Goal: Information Seeking & Learning: Learn about a topic

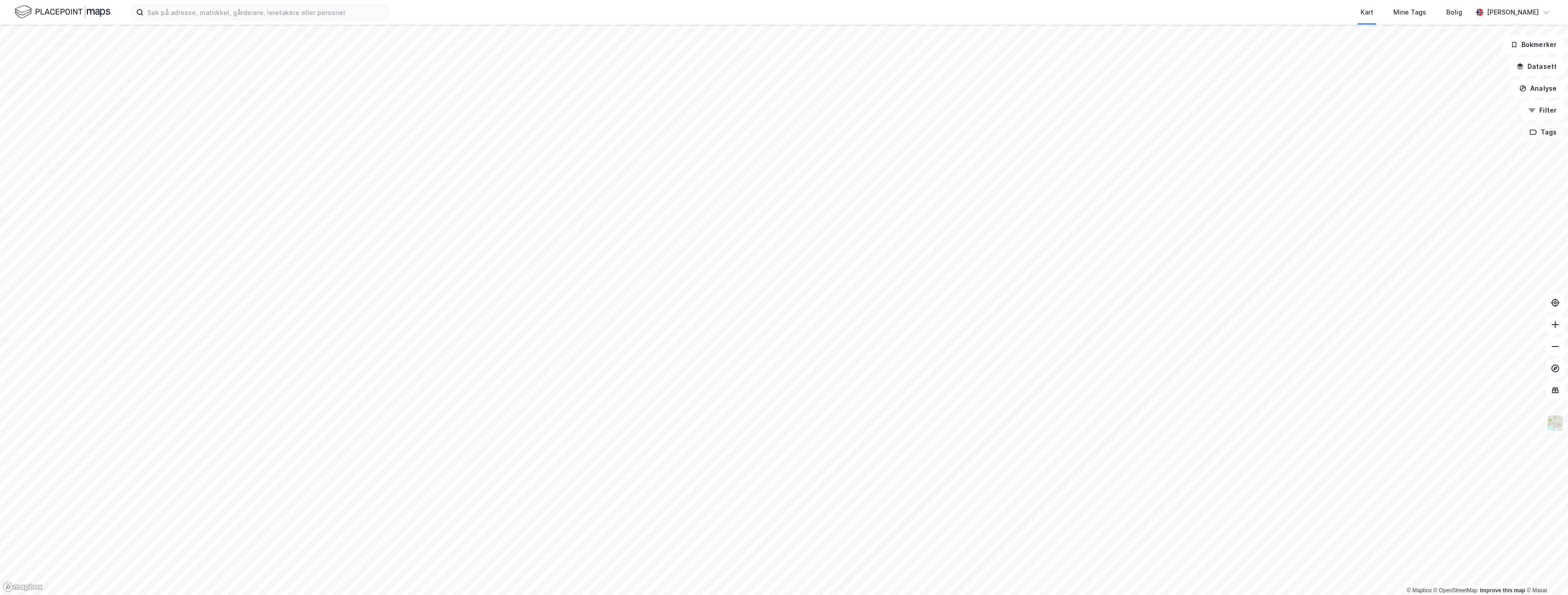
click at [1547, 133] on button "Tags" at bounding box center [1543, 132] width 43 height 18
click at [1548, 133] on button "Tags" at bounding box center [1543, 132] width 43 height 18
click at [1555, 107] on button "Filter" at bounding box center [1542, 110] width 44 height 18
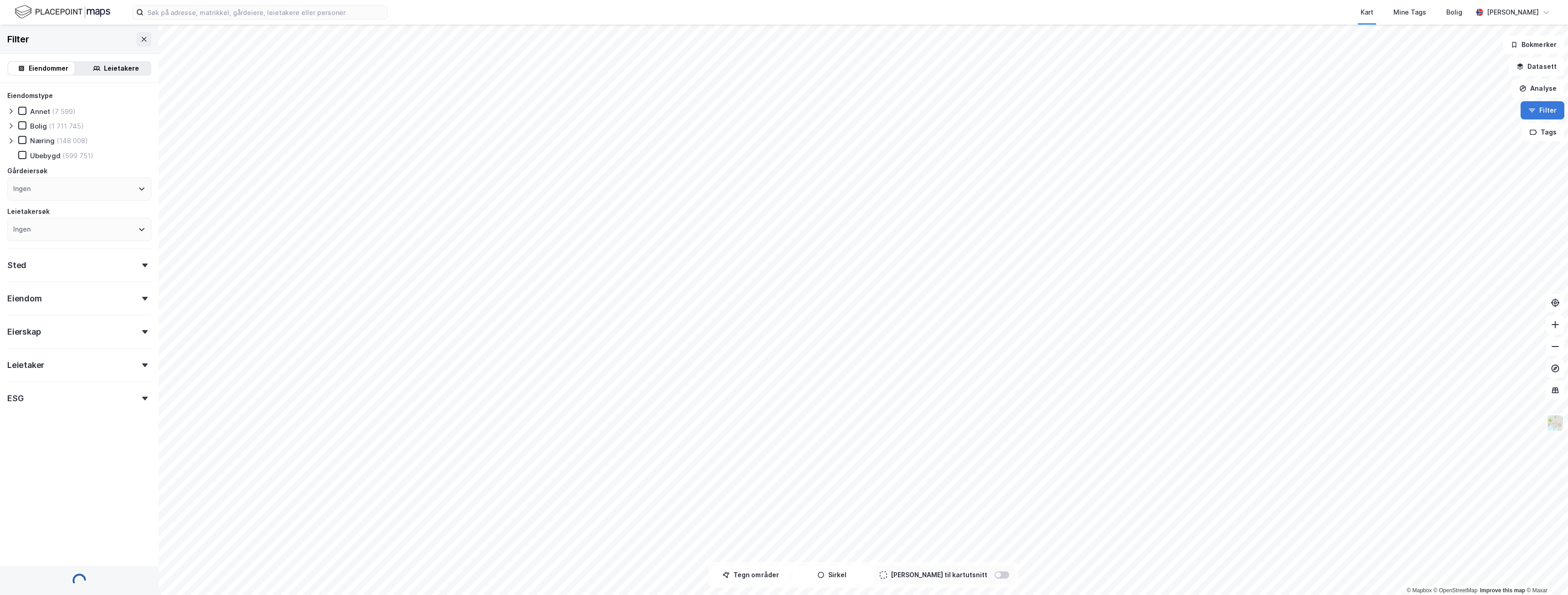
click at [1554, 108] on button "Filter" at bounding box center [1542, 110] width 44 height 18
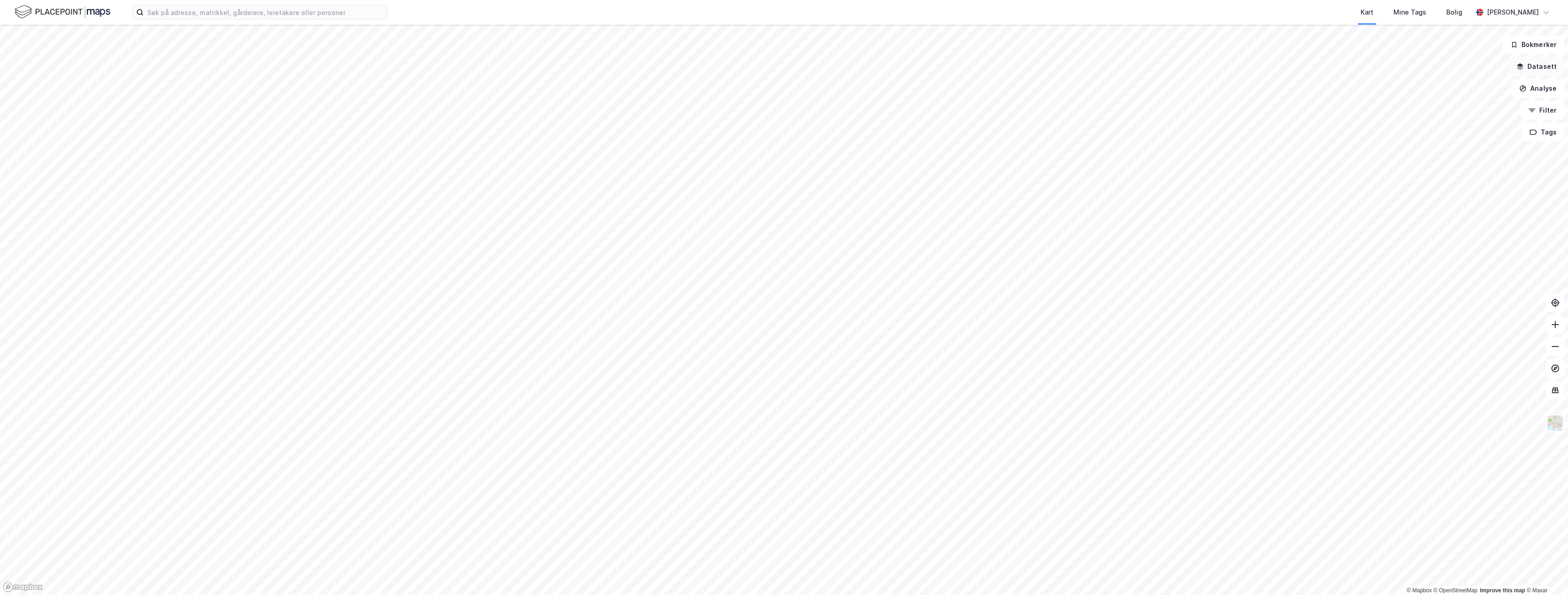
click at [1555, 62] on button "Datasett" at bounding box center [1536, 66] width 55 height 18
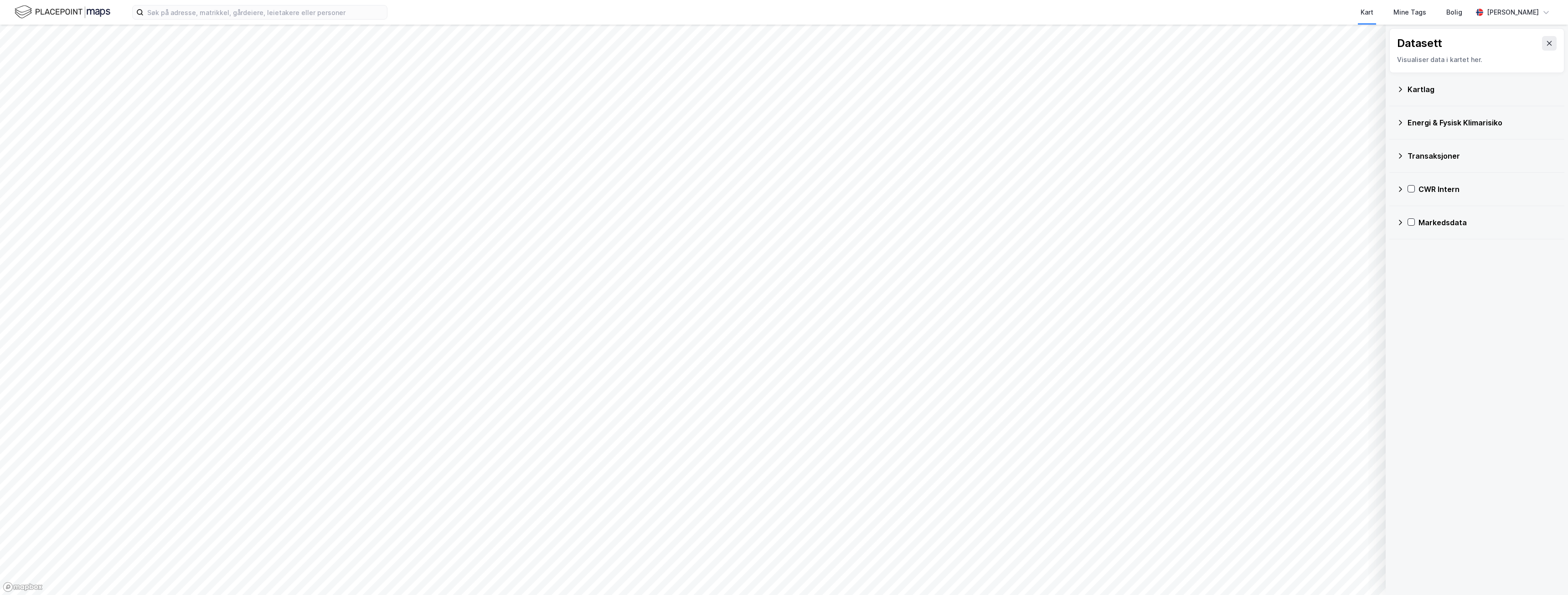
click at [1398, 185] on div "CWR Intern" at bounding box center [1477, 189] width 161 height 22
click at [1413, 256] on icon at bounding box center [1412, 255] width 3 height 5
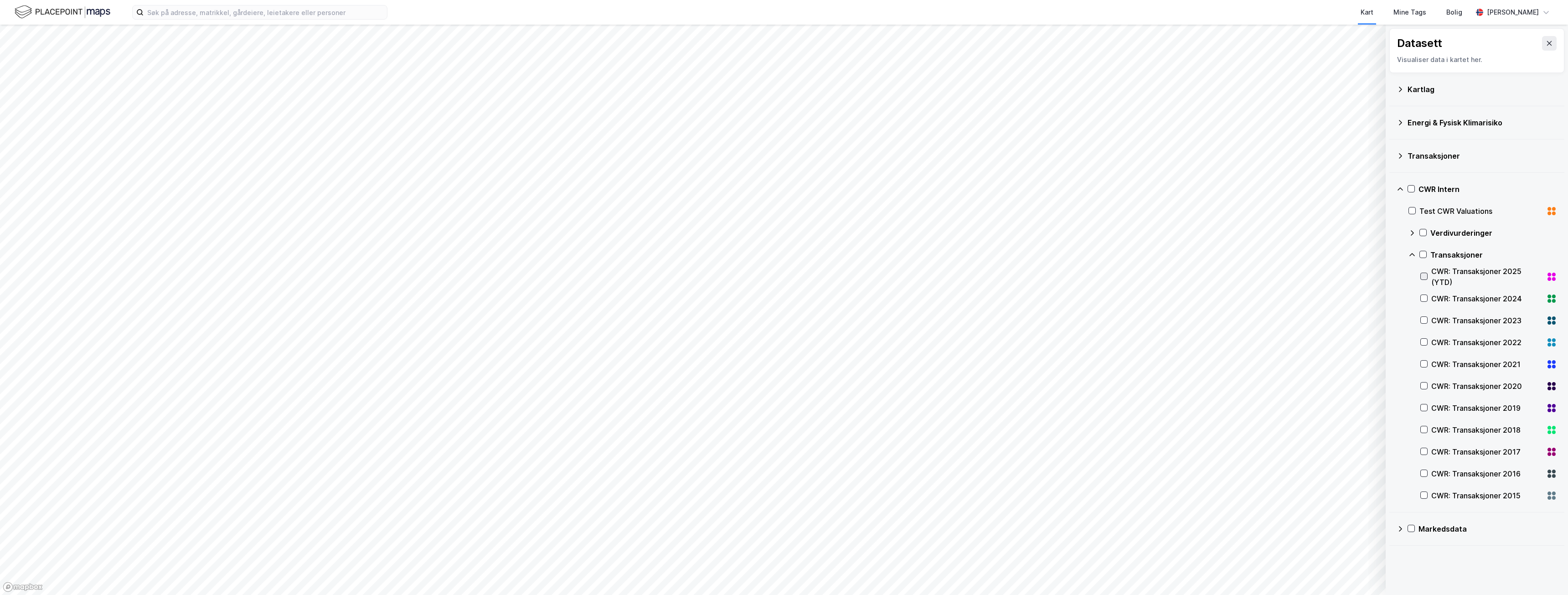
click at [1426, 275] on icon at bounding box center [1424, 276] width 5 height 3
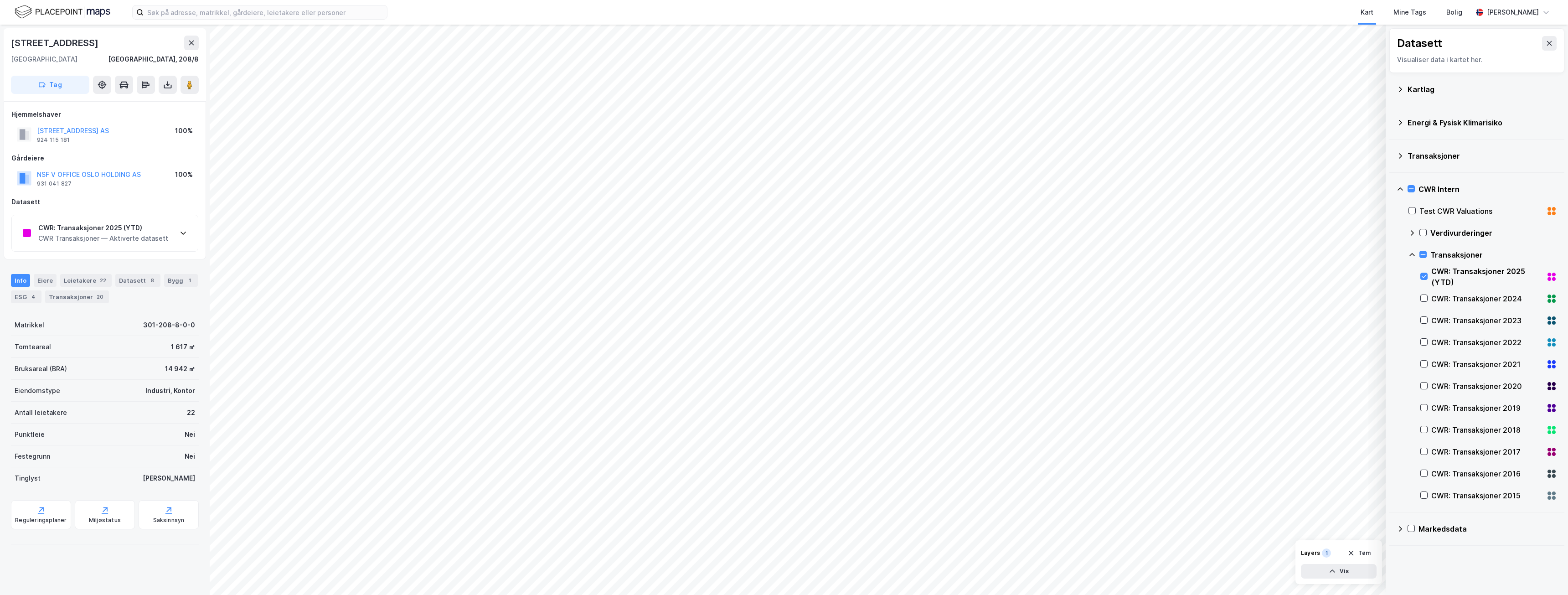
click at [89, 226] on div "CWR: Transaksjoner 2025 (YTD)" at bounding box center [103, 228] width 130 height 11
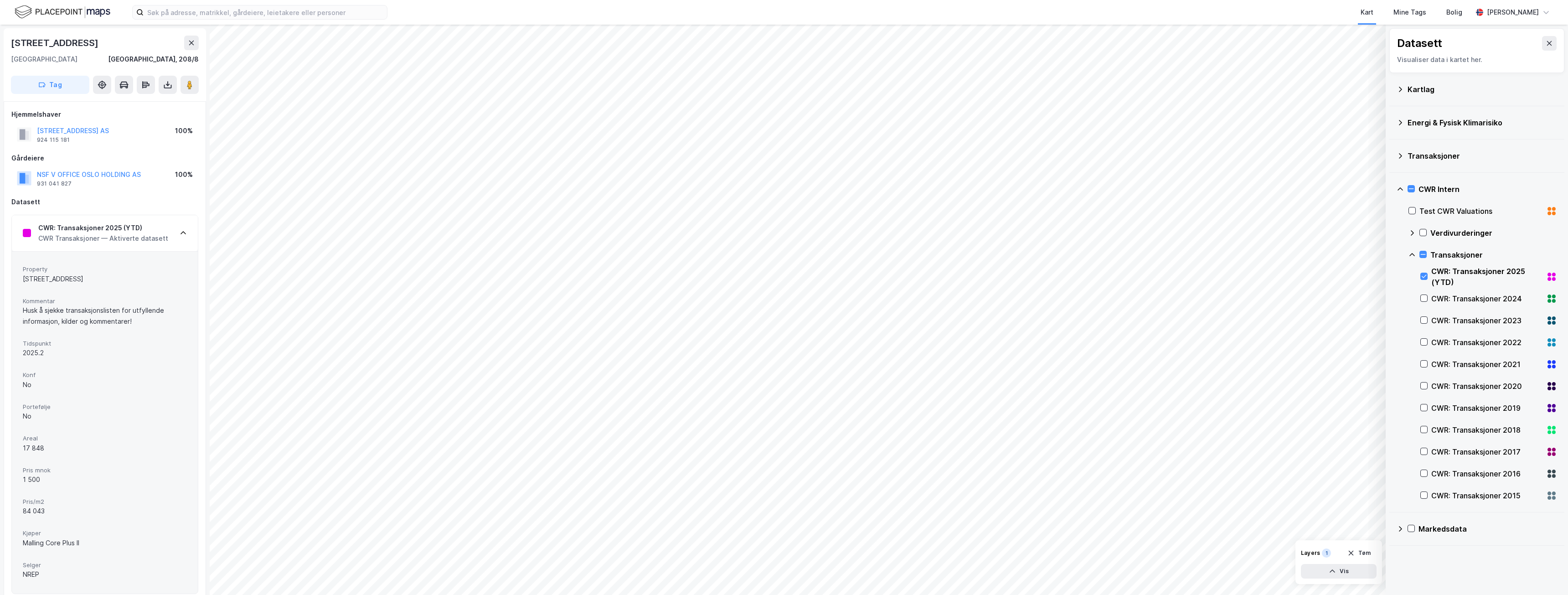
scroll to position [46, 0]
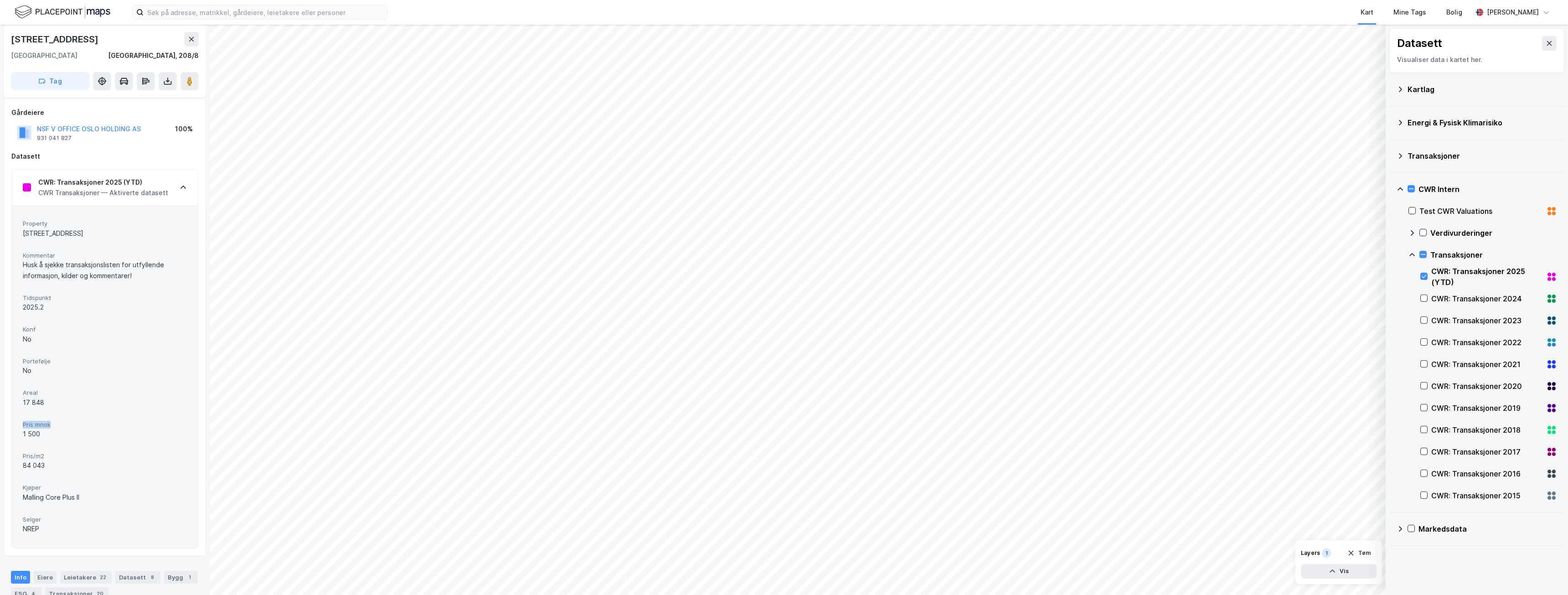
drag, startPoint x: 61, startPoint y: 426, endPoint x: 30, endPoint y: 426, distance: 31.0
click at [23, 425] on div "Property [STREET_ADDRESS] Kommentar Husk å sjekke transaksjonslisten for utfyll…" at bounding box center [105, 377] width 186 height 342
click at [51, 441] on div "Pris mnok 1 500" at bounding box center [105, 431] width 164 height 24
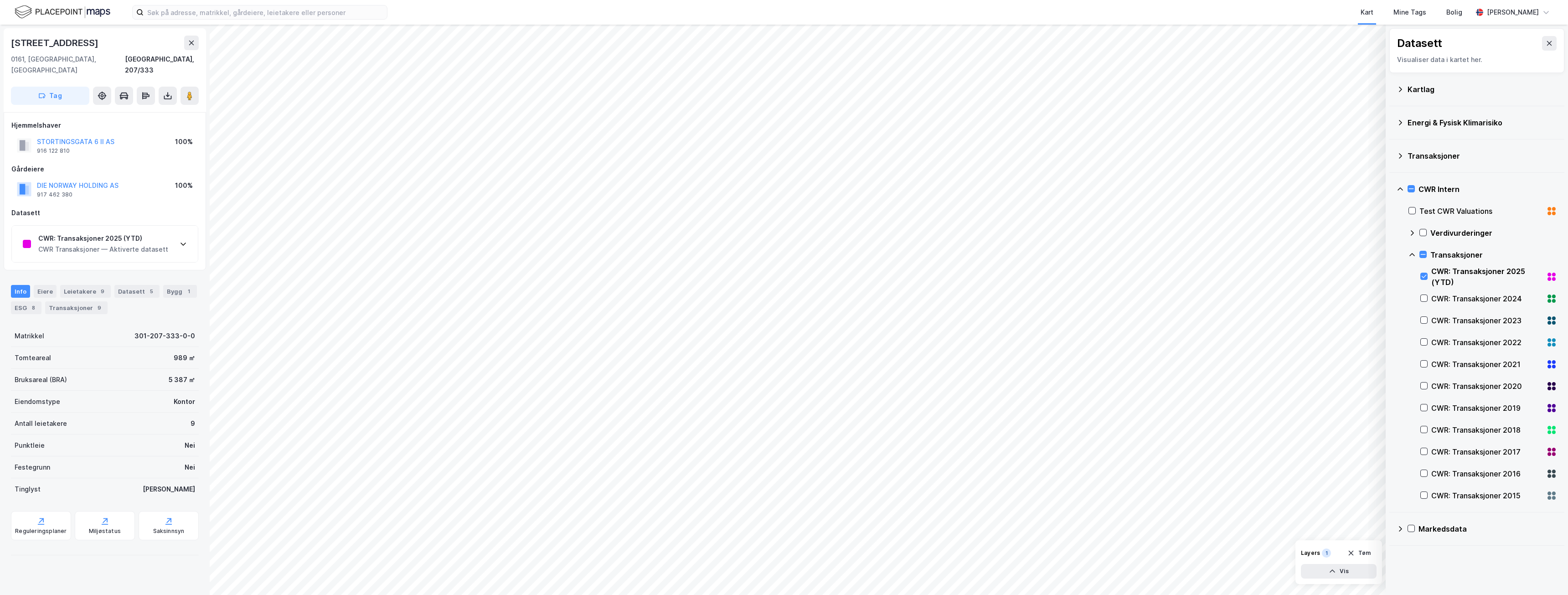
click at [111, 244] on div "CWR Transaksjoner — Aktiverte datasett" at bounding box center [103, 250] width 130 height 11
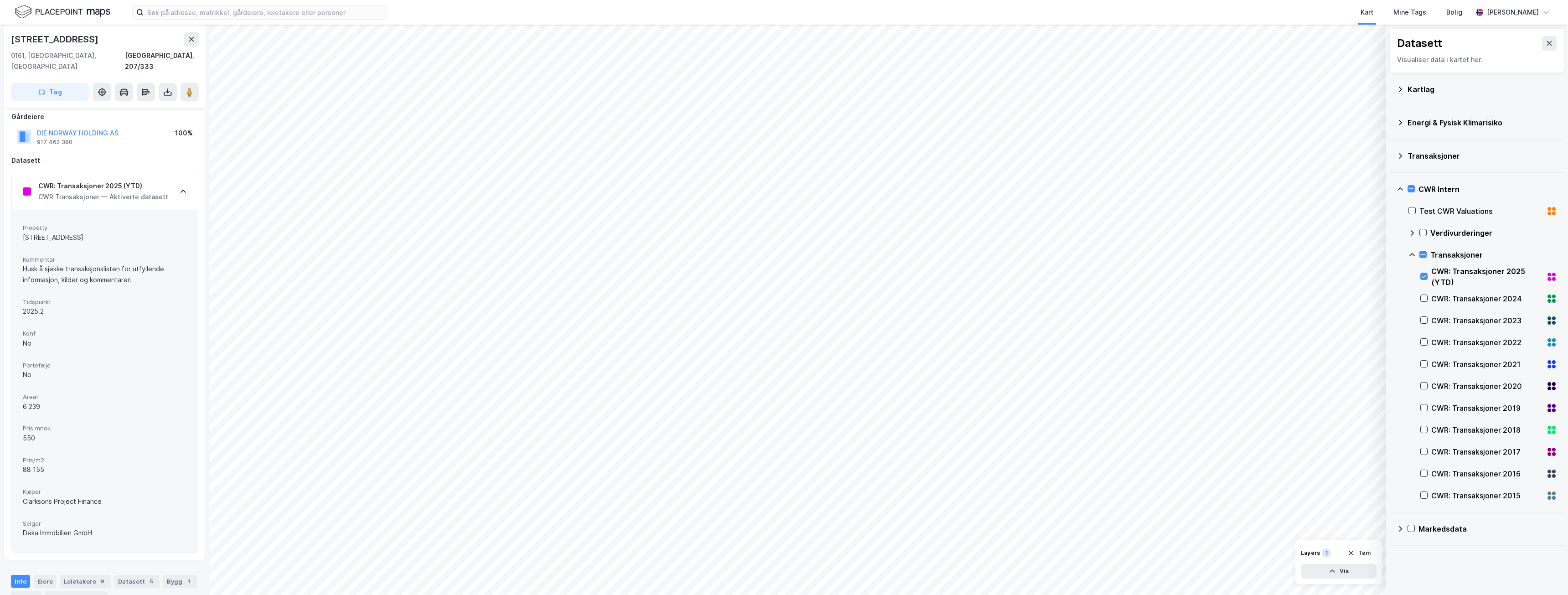
scroll to position [137, 0]
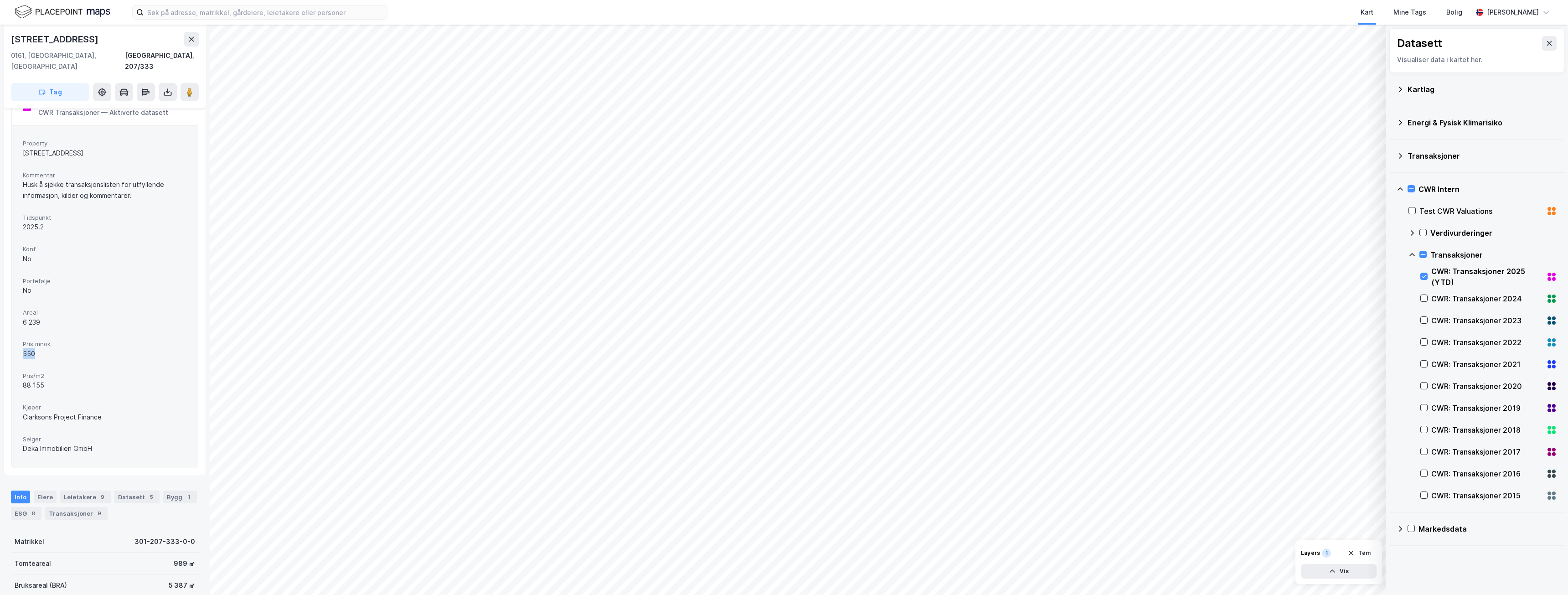
drag, startPoint x: 57, startPoint y: 345, endPoint x: 51, endPoint y: 344, distance: 6.1
click at [20, 340] on div "Property [STREET_ADDRESS] Kommentar Husk å sjekke transaksjonslisten for utfyll…" at bounding box center [105, 297] width 186 height 342
click at [63, 348] on div "550" at bounding box center [105, 354] width 164 height 11
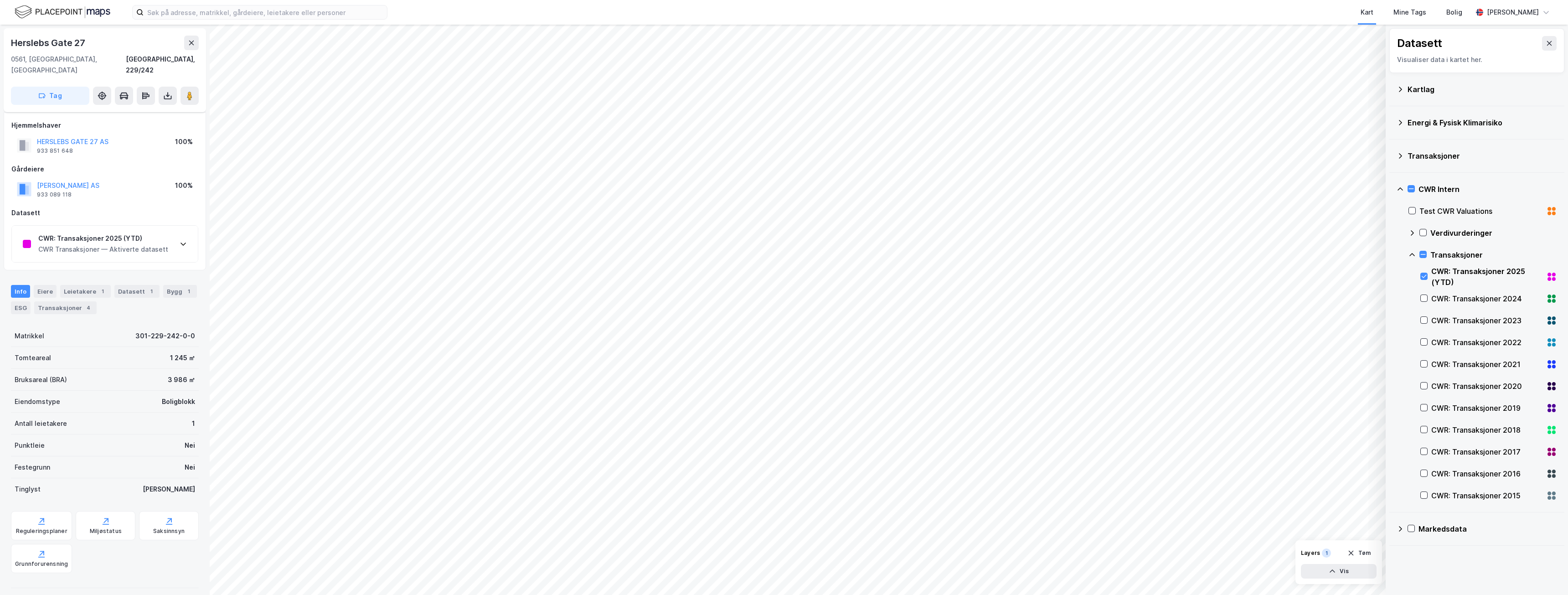
scroll to position [55, 0]
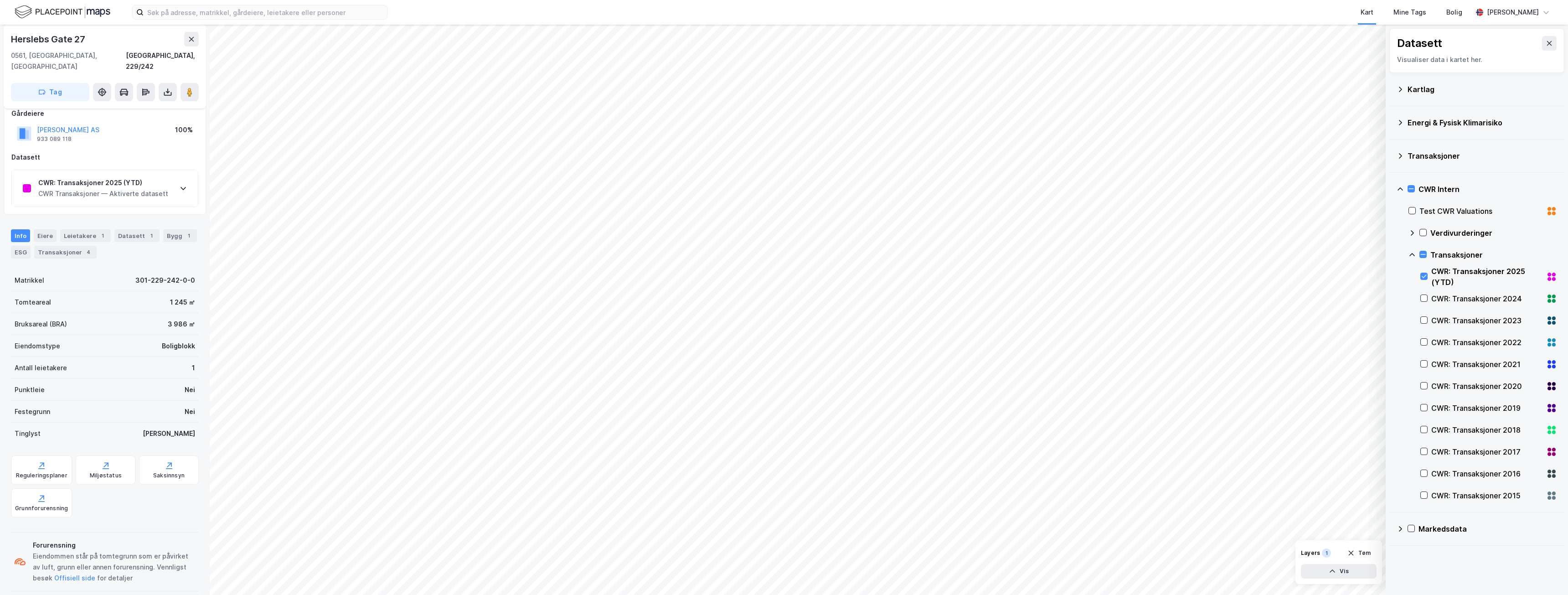
click at [126, 189] on div "CWR: Transaksjoner 2025 (YTD) CWR Transaksjoner — Aktiverte datasett" at bounding box center [105, 188] width 186 height 37
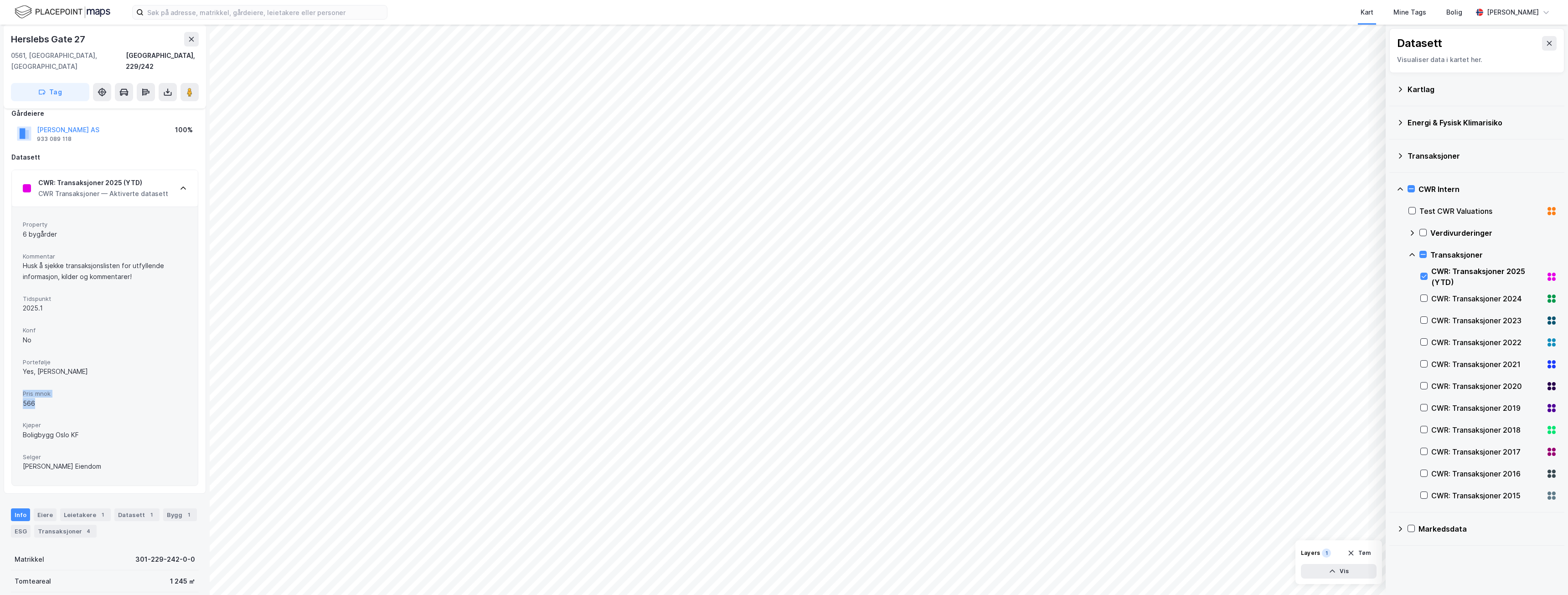
drag, startPoint x: 46, startPoint y: 393, endPoint x: 21, endPoint y: 379, distance: 28.7
click at [19, 380] on div "Property 6 bygårder Kommentar Husk å sjekke transaksjonslisten for utfyllende i…" at bounding box center [105, 346] width 186 height 279
click at [108, 390] on span "Pris mnok" at bounding box center [105, 393] width 164 height 8
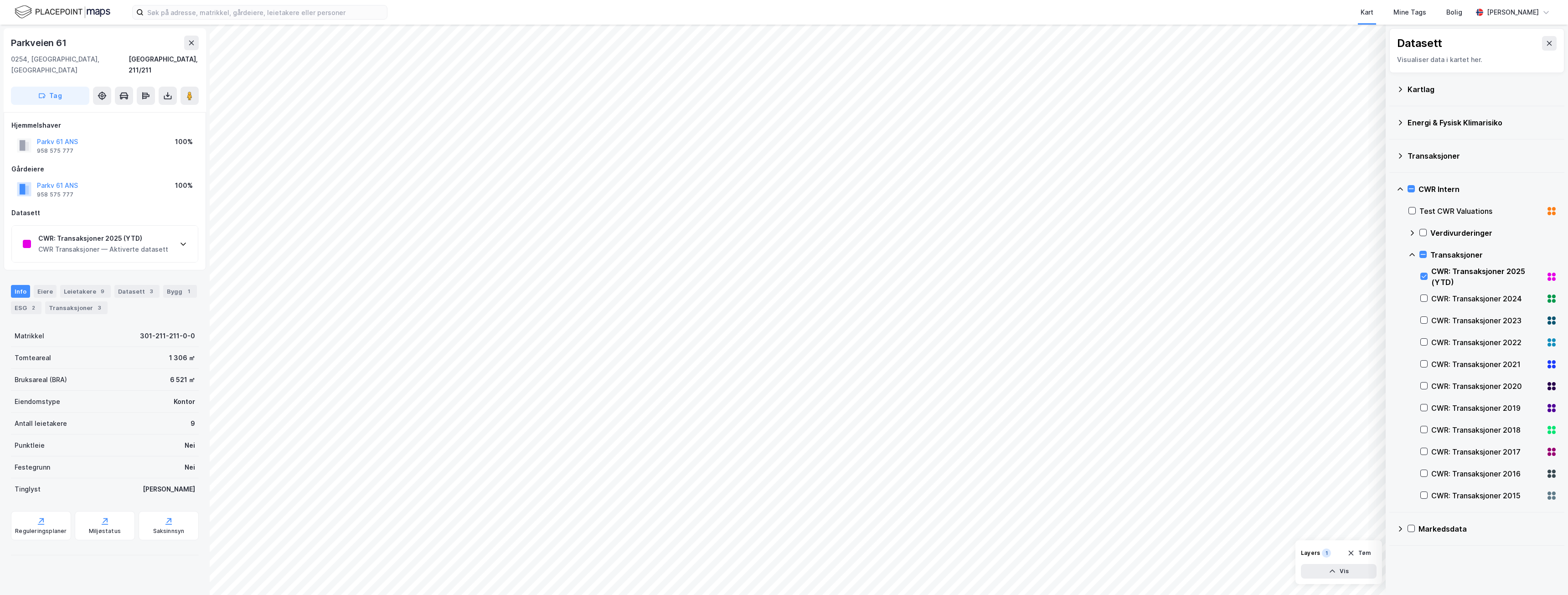
click at [144, 244] on div "CWR Transaksjoner — Aktiverte datasett" at bounding box center [103, 250] width 130 height 11
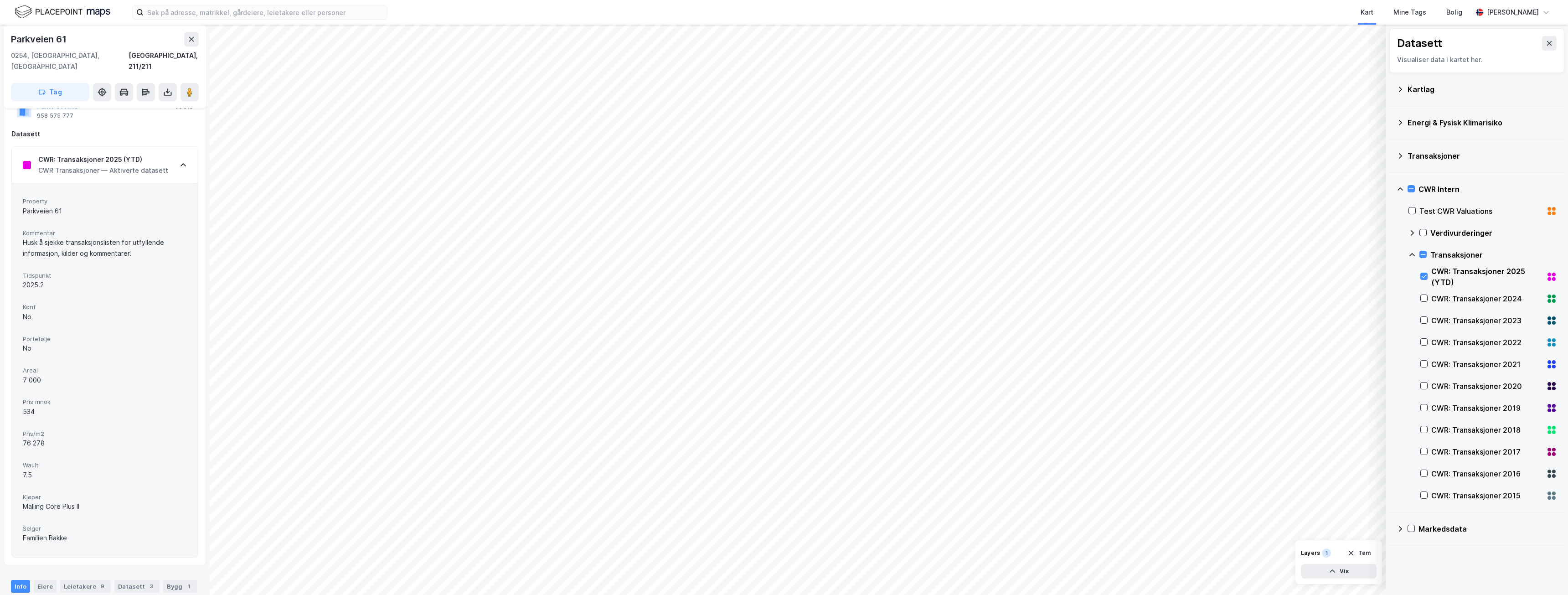
scroll to position [91, 0]
drag, startPoint x: 41, startPoint y: 454, endPoint x: 41, endPoint y: 438, distance: 16.0
click at [19, 442] on div "Property Parkveien 61 Kommentar Husk å sjekke transaksjonslisten for utfyllende…" at bounding box center [105, 358] width 186 height 374
click at [79, 449] on span "Wault" at bounding box center [105, 453] width 164 height 8
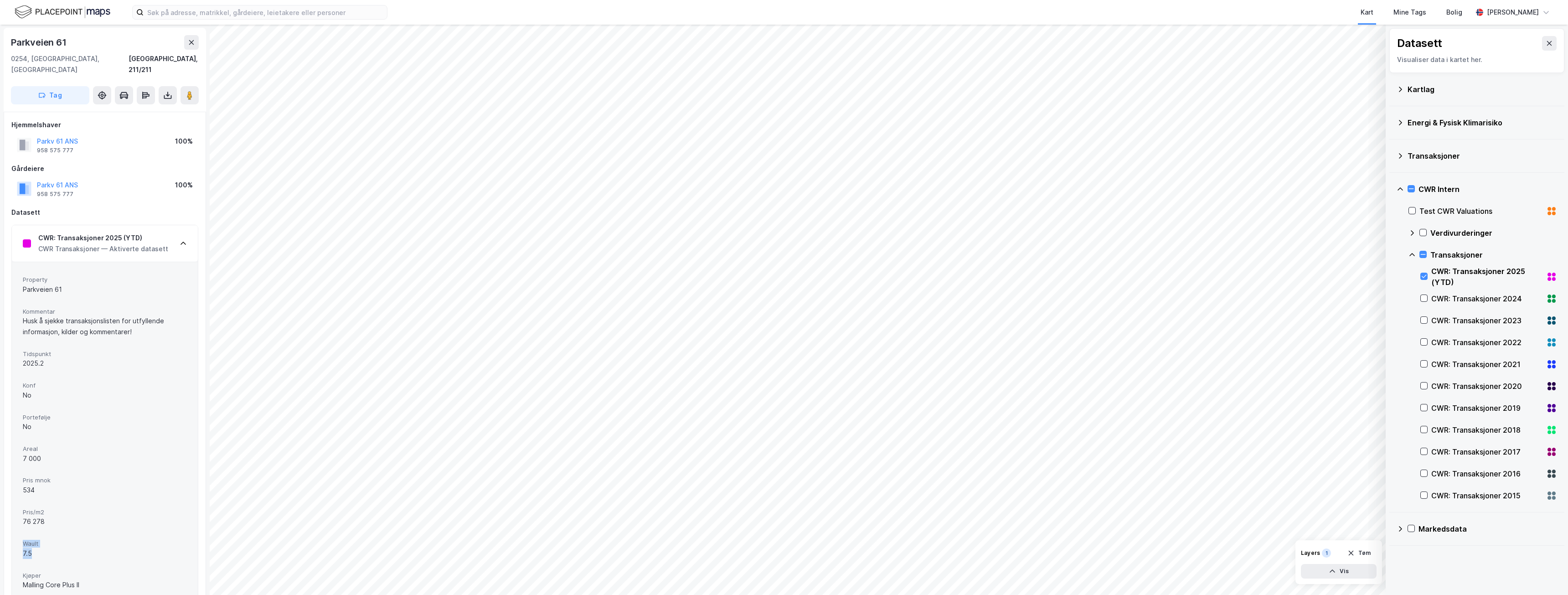
scroll to position [0, 0]
click at [180, 241] on icon at bounding box center [183, 244] width 7 height 7
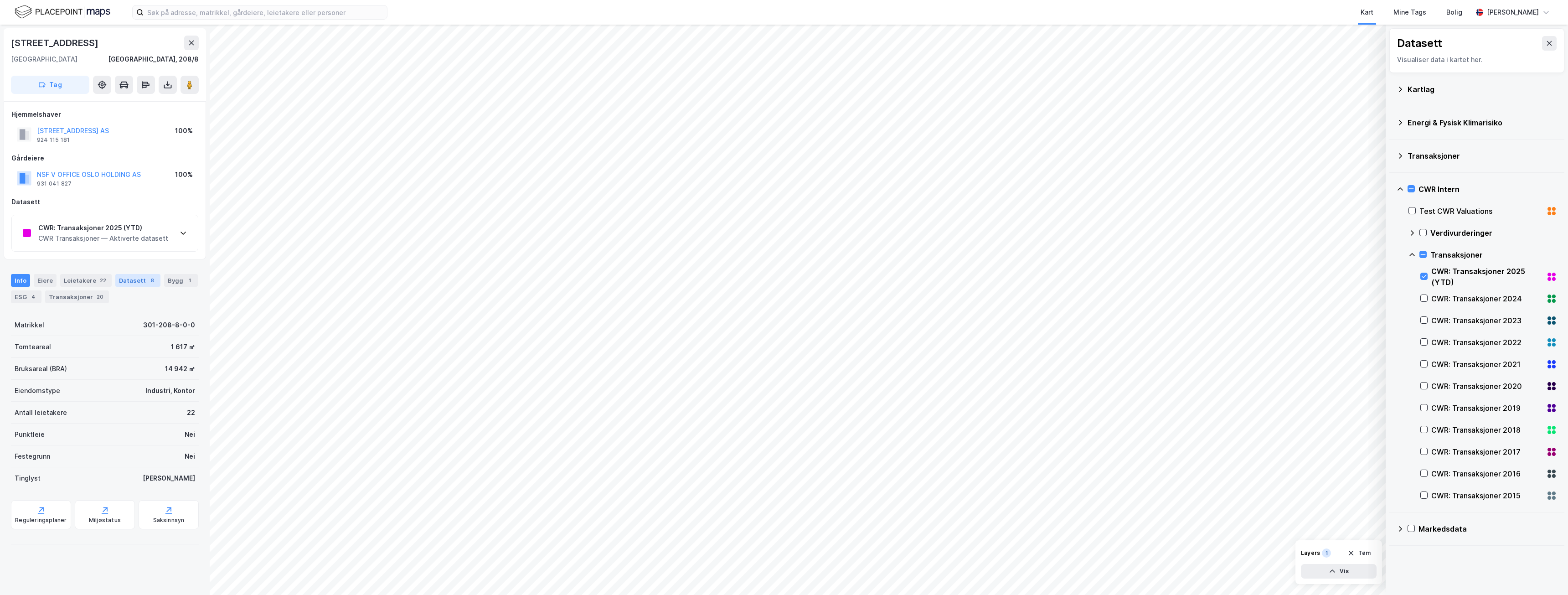
click at [131, 281] on div "Datasett 8" at bounding box center [138, 280] width 45 height 13
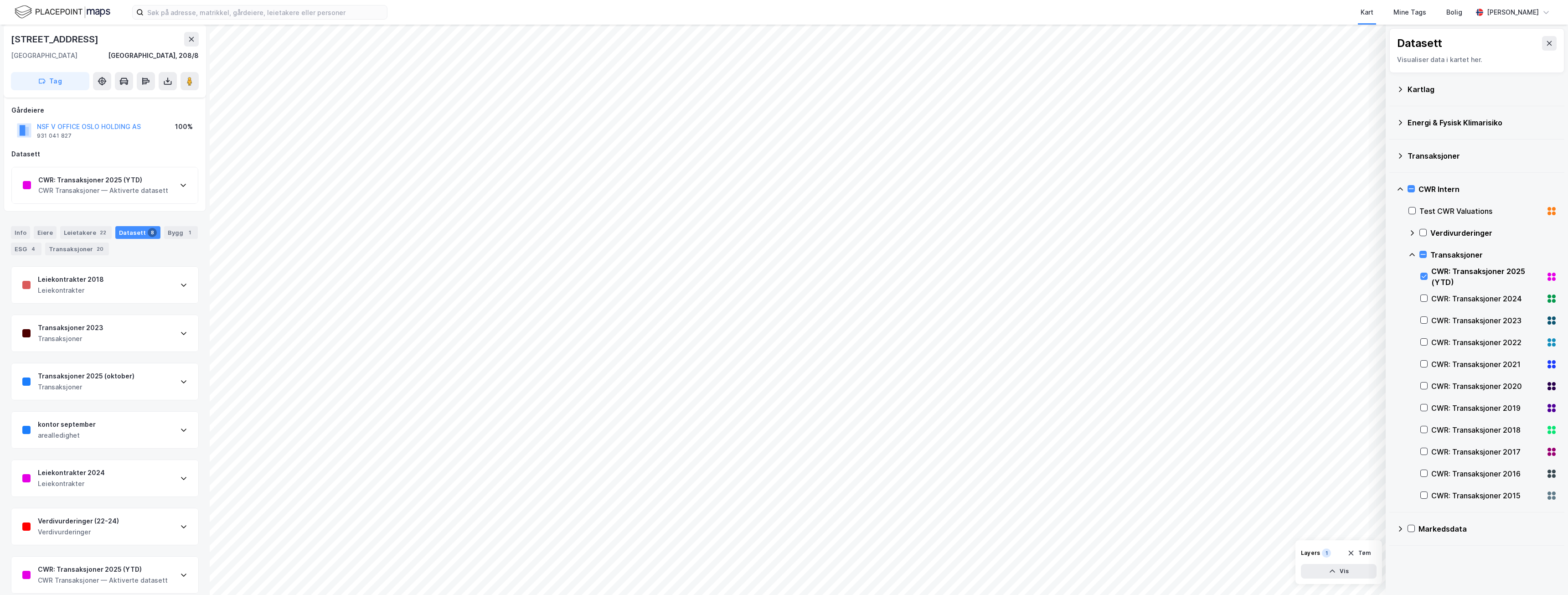
scroll to position [105, 0]
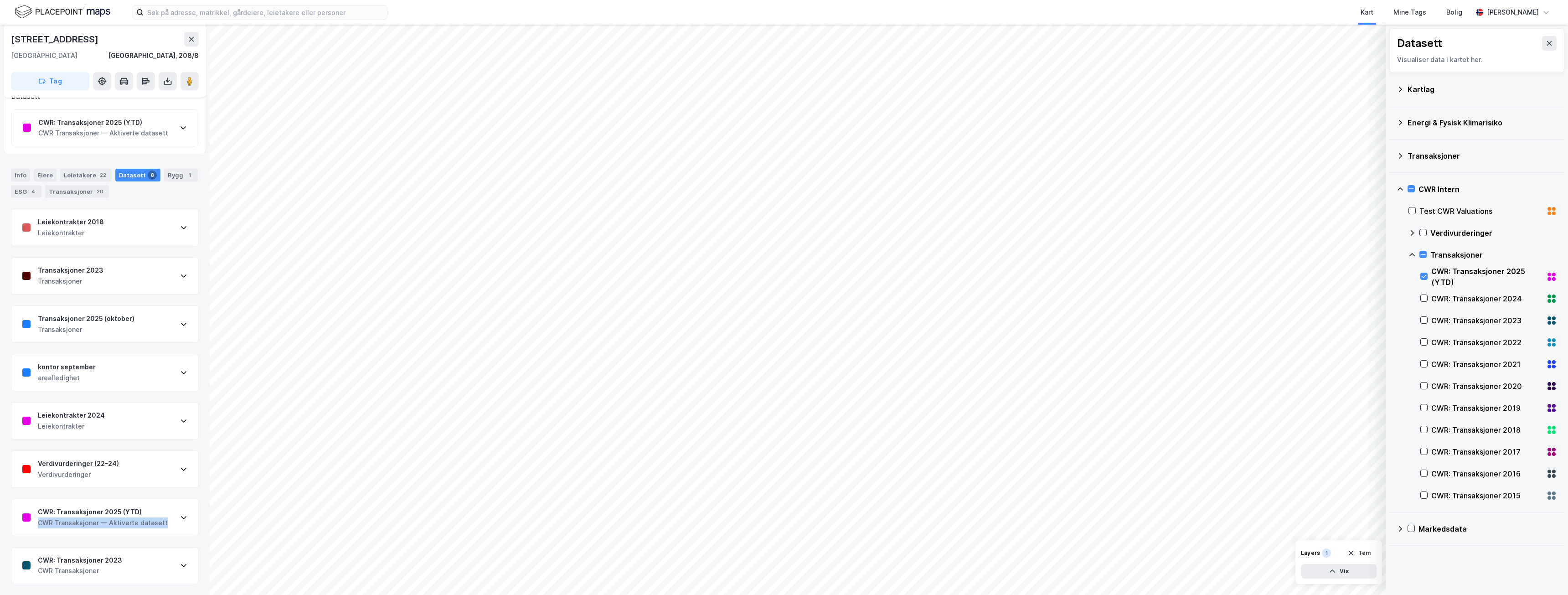
click at [166, 517] on div "CWR: Transaksjoner 2025 (YTD) CWR Transaksjoner — Aktiverte datasett" at bounding box center [105, 518] width 187 height 37
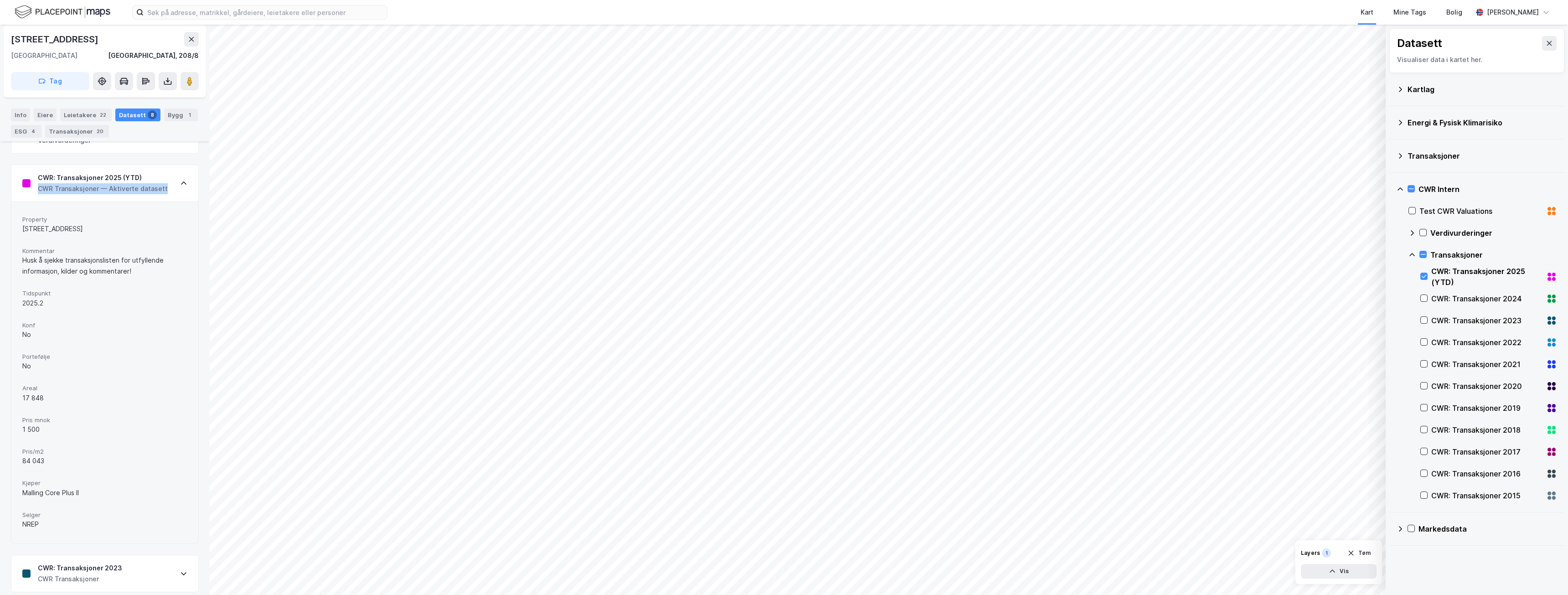
scroll to position [448, 0]
click at [51, 492] on div "Kjøper Malling Core Plus II" at bounding box center [105, 481] width 165 height 24
click at [58, 479] on div "Kjøper Malling Core Plus II" at bounding box center [105, 481] width 165 height 24
click at [57, 481] on div "Malling Core Plus II" at bounding box center [105, 485] width 165 height 11
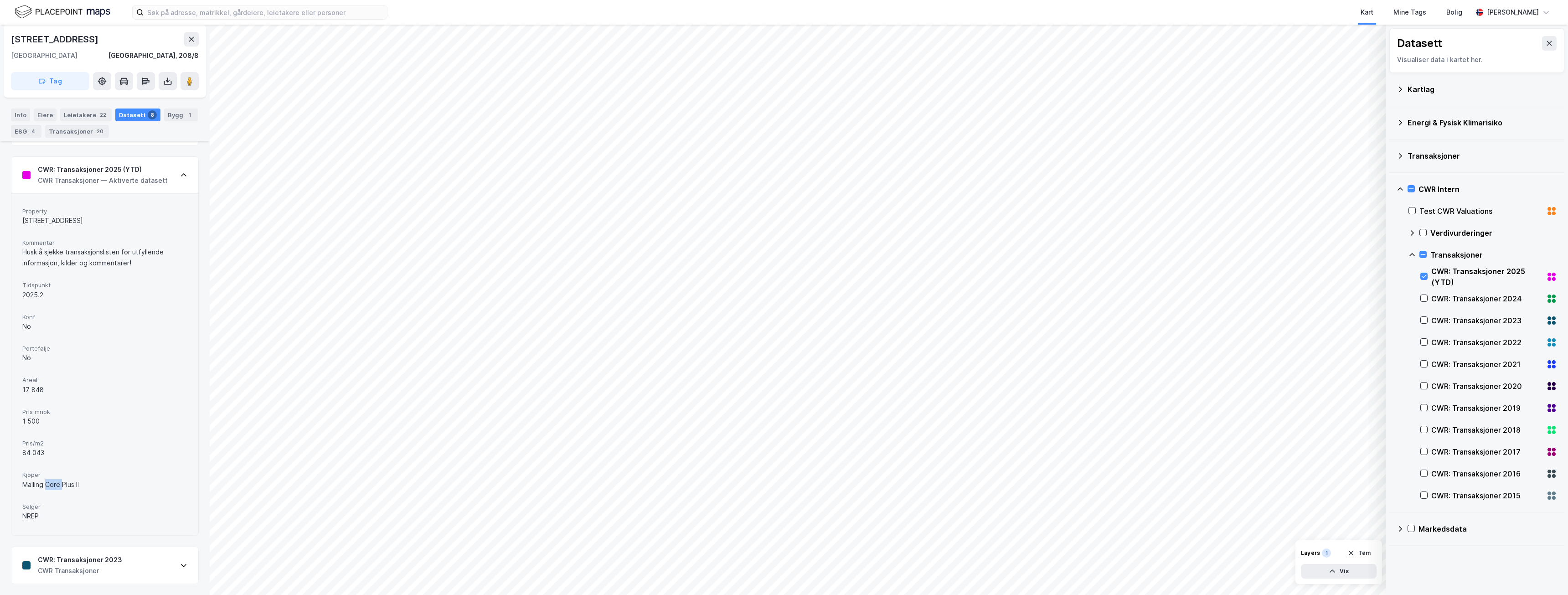
click at [57, 481] on div "Malling Core Plus II" at bounding box center [105, 485] width 165 height 11
click at [55, 479] on div "Malling Core Plus II" at bounding box center [105, 485] width 165 height 11
click at [41, 452] on div "84 043" at bounding box center [105, 453] width 165 height 11
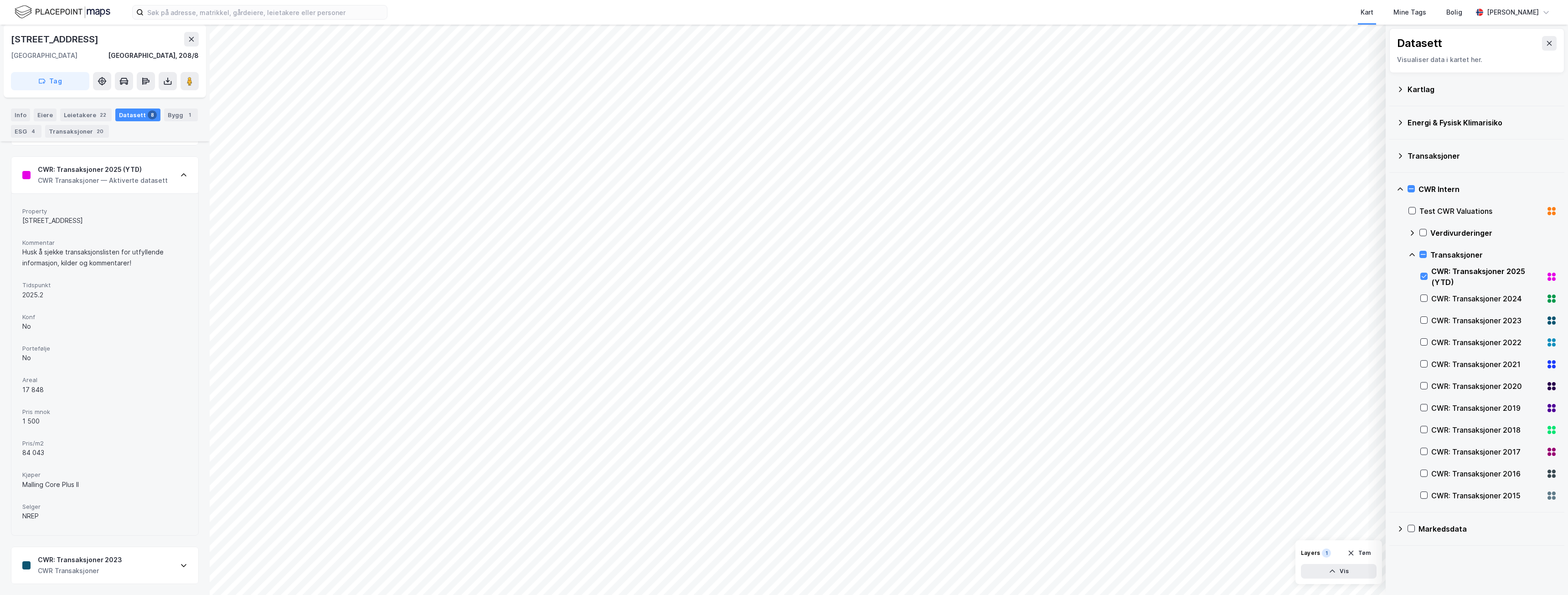
click at [35, 420] on div "1 500" at bounding box center [105, 421] width 165 height 11
click at [33, 420] on div "1 500" at bounding box center [105, 421] width 165 height 11
click at [34, 420] on div "1 500" at bounding box center [105, 421] width 165 height 11
click at [35, 420] on div "1 500" at bounding box center [105, 421] width 165 height 11
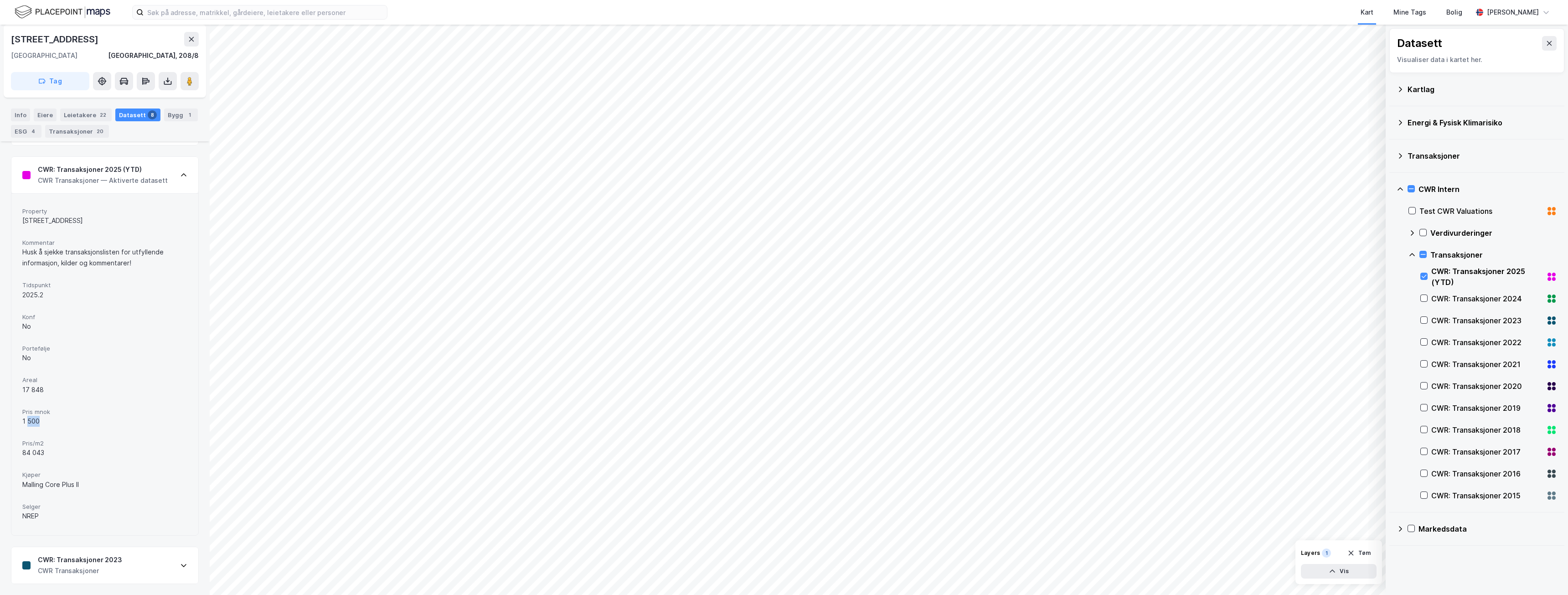
click at [35, 420] on div "1 500" at bounding box center [105, 421] width 165 height 11
click at [41, 392] on div "17 848" at bounding box center [105, 390] width 165 height 11
click at [43, 393] on div "17 848" at bounding box center [105, 390] width 165 height 11
click at [43, 392] on div "17 848" at bounding box center [105, 390] width 165 height 11
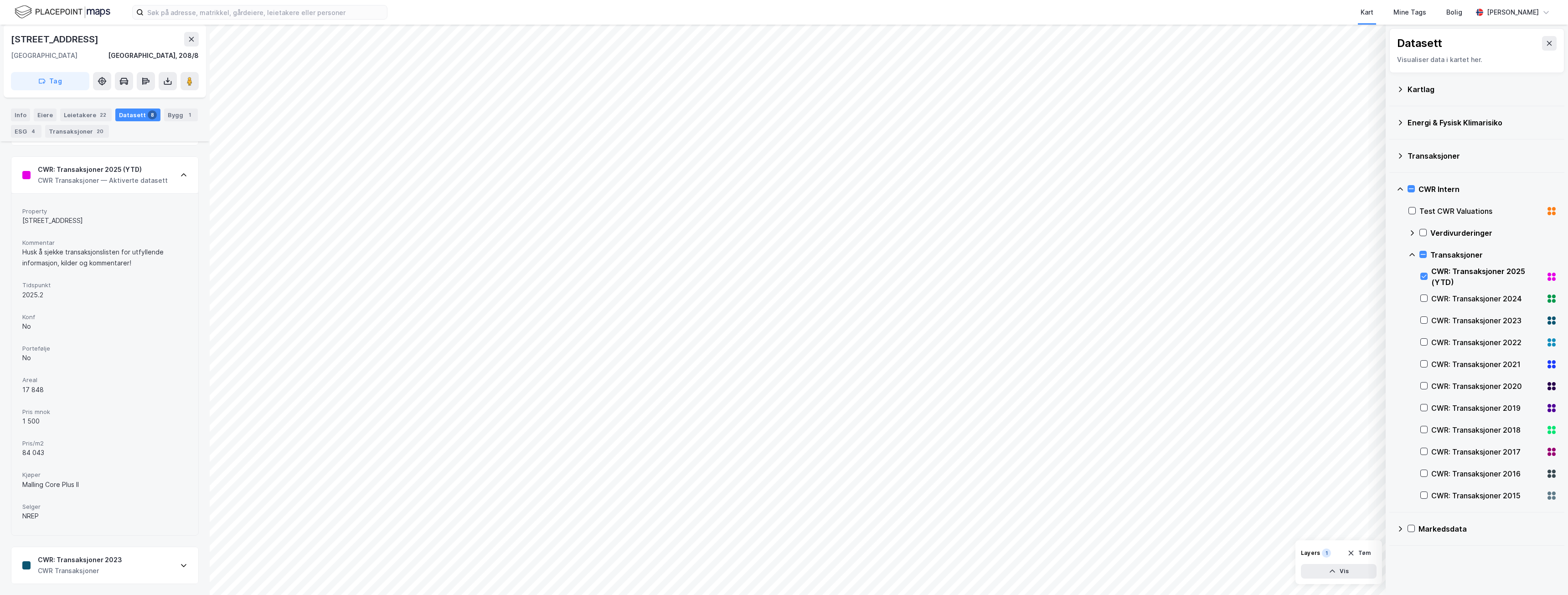
click at [37, 392] on div "17 848" at bounding box center [105, 390] width 165 height 11
click at [38, 391] on div "17 848" at bounding box center [105, 390] width 165 height 11
click at [37, 393] on div "17 848" at bounding box center [105, 390] width 165 height 11
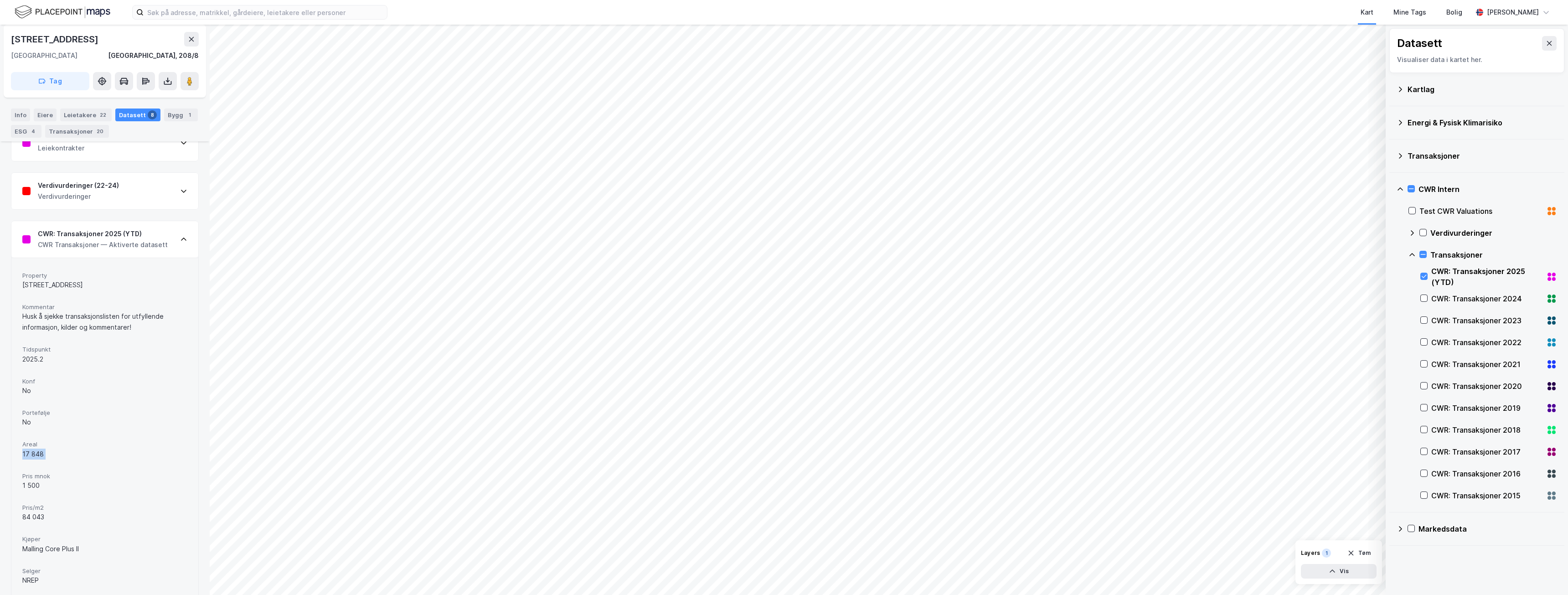
scroll to position [266, 0]
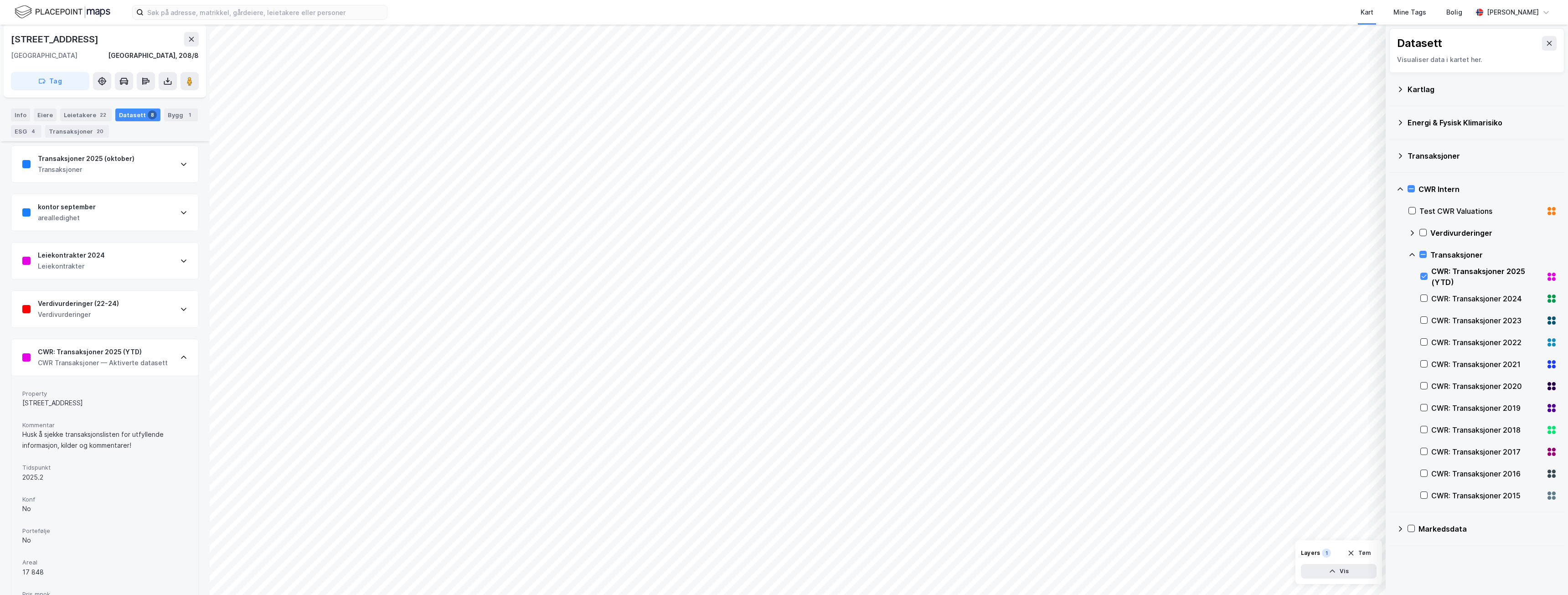
click at [41, 479] on div "2025.2" at bounding box center [105, 477] width 165 height 11
click at [118, 438] on div "Husk å sjekke transaksjonslisten for utfyllende informasjon, kilder og kommenta…" at bounding box center [105, 440] width 165 height 22
click at [117, 437] on div "Husk å sjekke transaksjonslisten for utfyllende informasjon, kilder og kommenta…" at bounding box center [105, 440] width 165 height 22
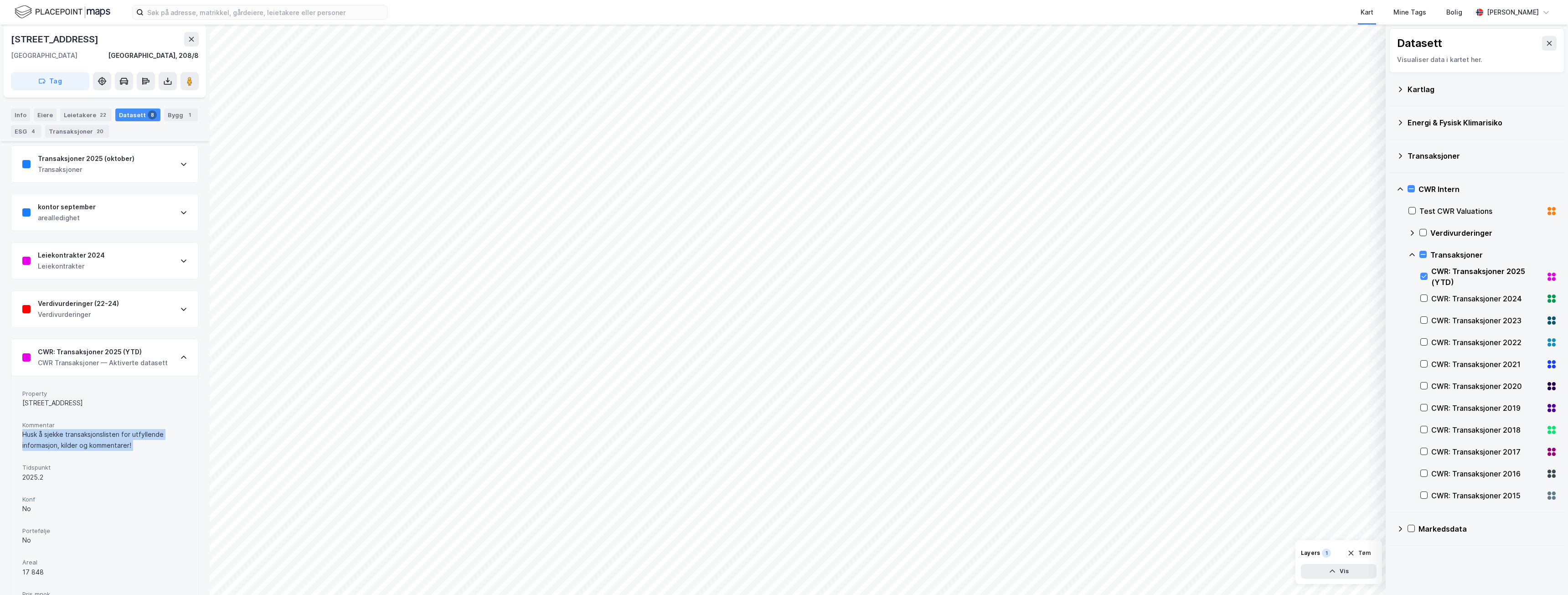
click at [117, 437] on div "Husk å sjekke transaksjonslisten for utfyllende informasjon, kilder og kommenta…" at bounding box center [105, 440] width 165 height 22
click at [127, 457] on div "Property [STREET_ADDRESS] Kommentar Husk å sjekke transaksjonslisten for utfyll…" at bounding box center [105, 547] width 165 height 320
click at [184, 353] on div "CWR: Transaksjoner 2025 (YTD) CWR Transaksjoner — Aktiverte datasett" at bounding box center [105, 357] width 187 height 37
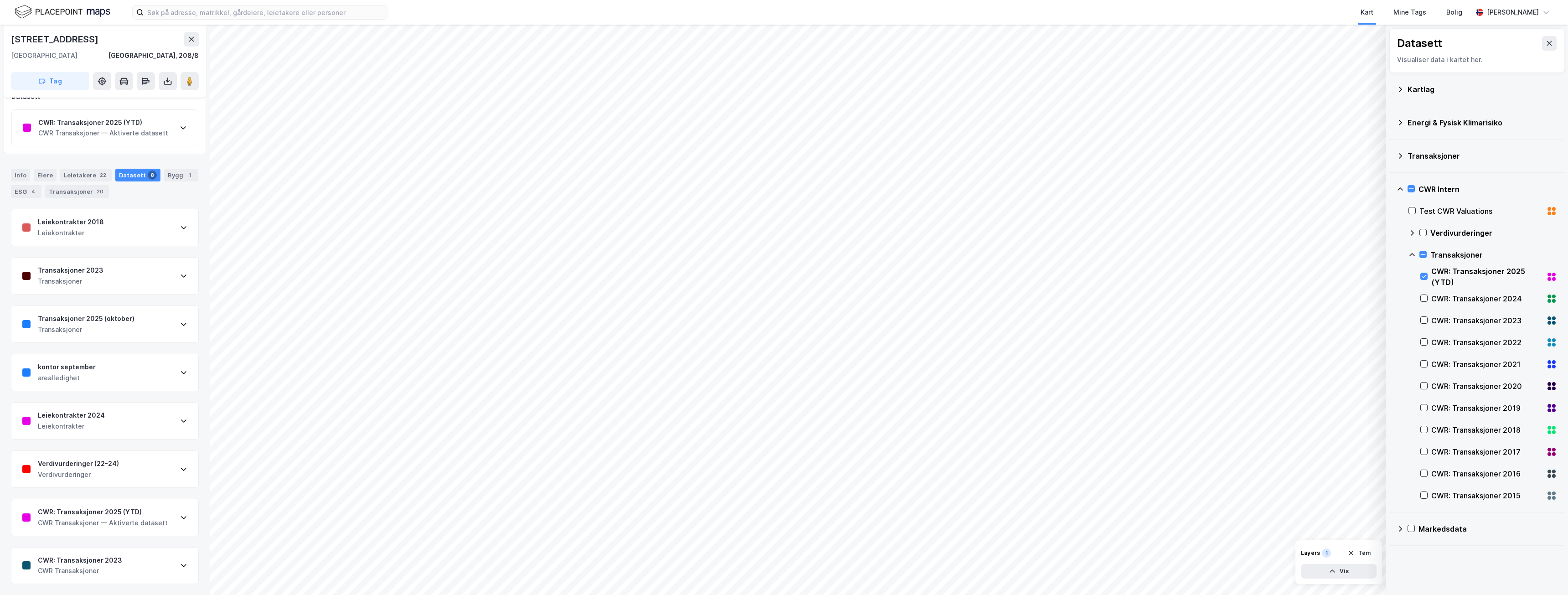
click at [1413, 254] on icon at bounding box center [1412, 255] width 5 height 3
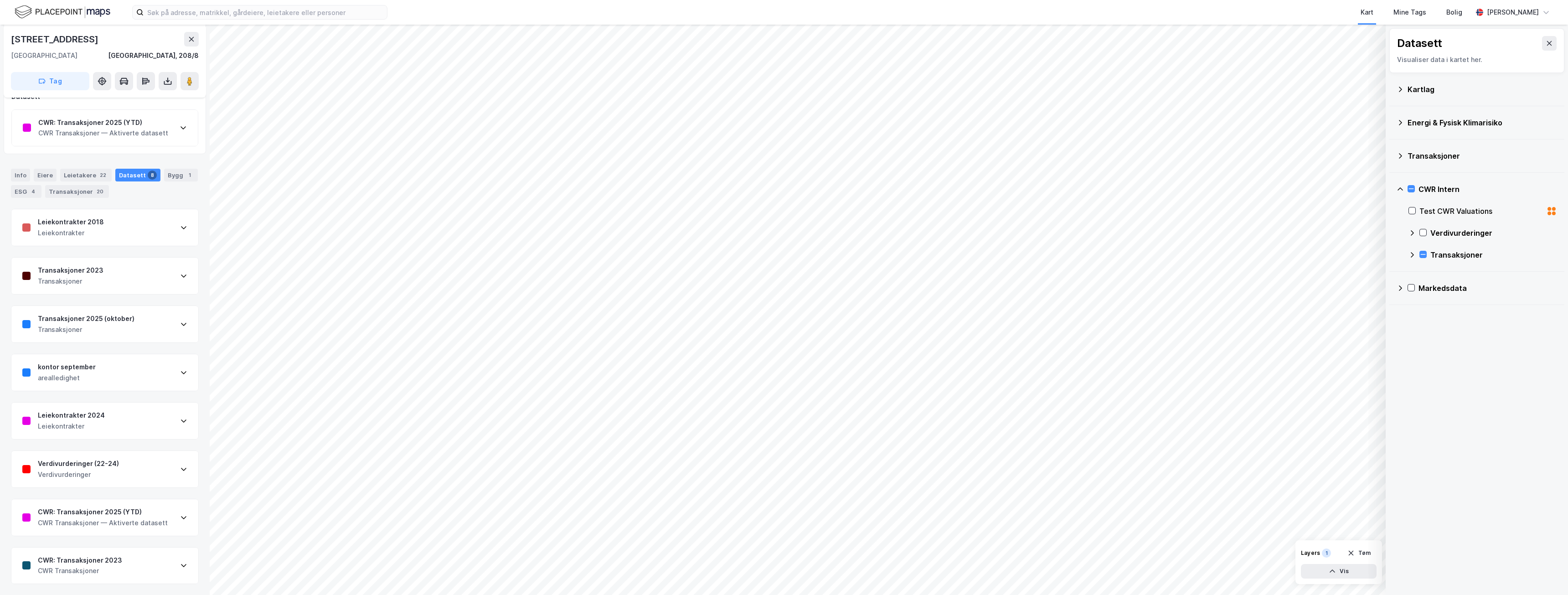
click at [1413, 234] on icon at bounding box center [1412, 233] width 3 height 5
click at [1412, 233] on icon at bounding box center [1412, 233] width 7 height 7
click at [1415, 258] on icon at bounding box center [1412, 255] width 7 height 7
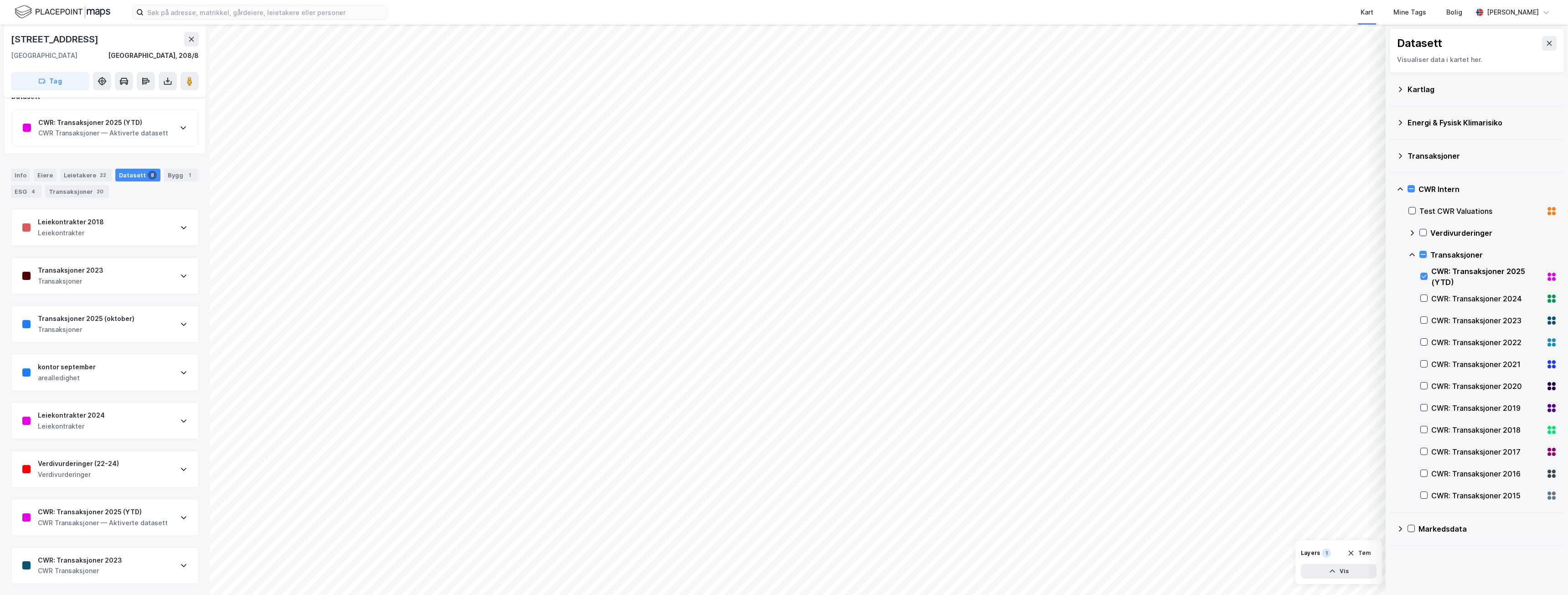
click at [1547, 275] on icon at bounding box center [1549, 275] width 4 height 4
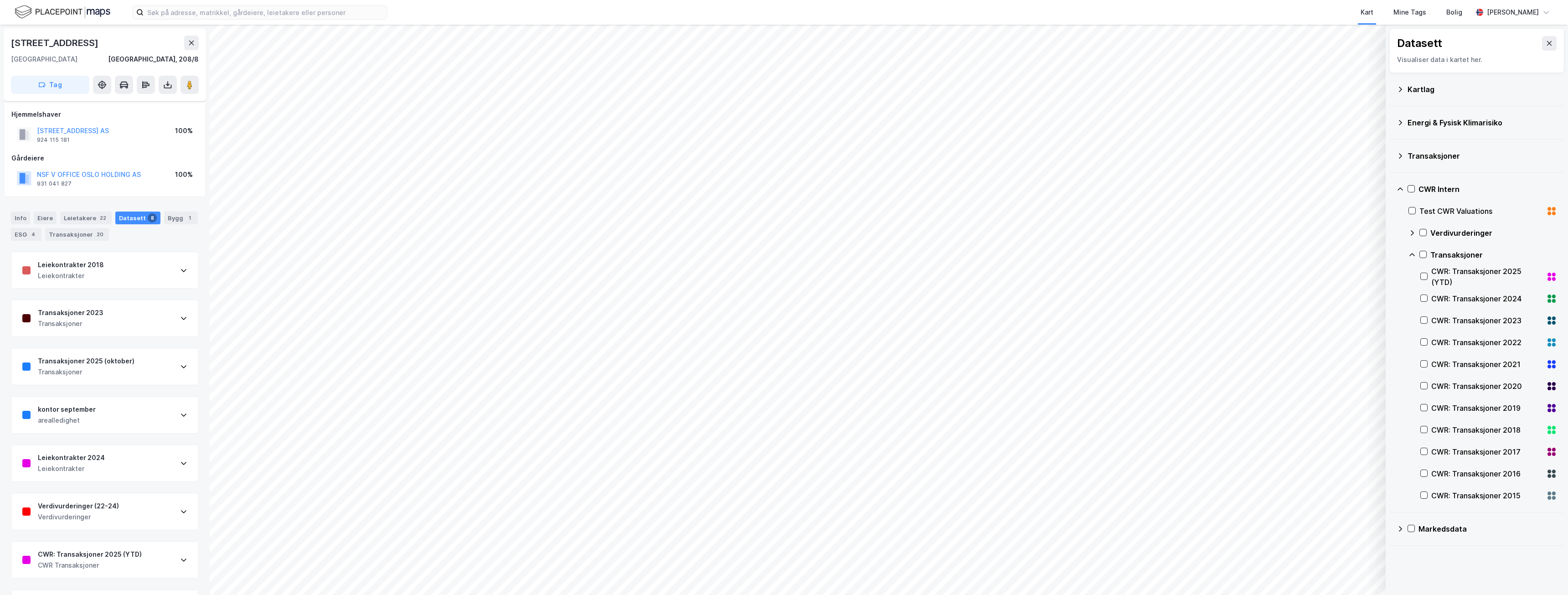
click at [1547, 275] on icon at bounding box center [1549, 275] width 4 height 4
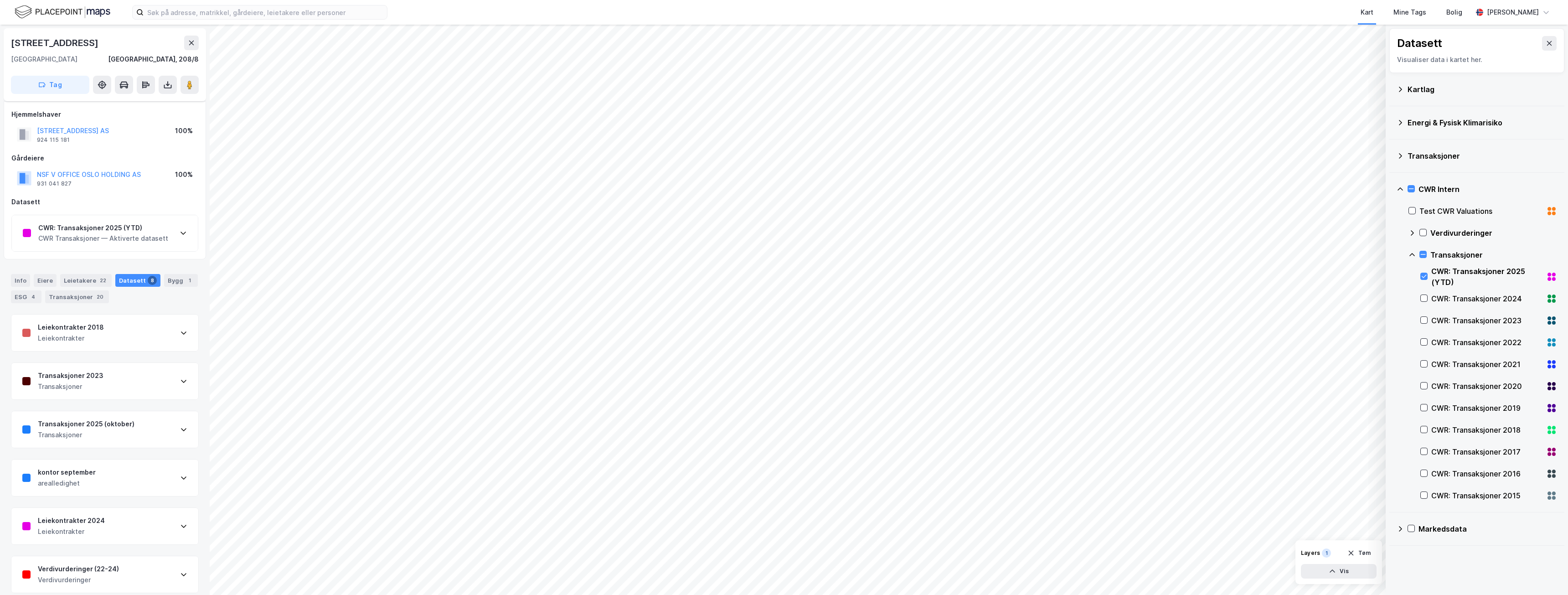
click at [1547, 275] on icon at bounding box center [1549, 275] width 4 height 4
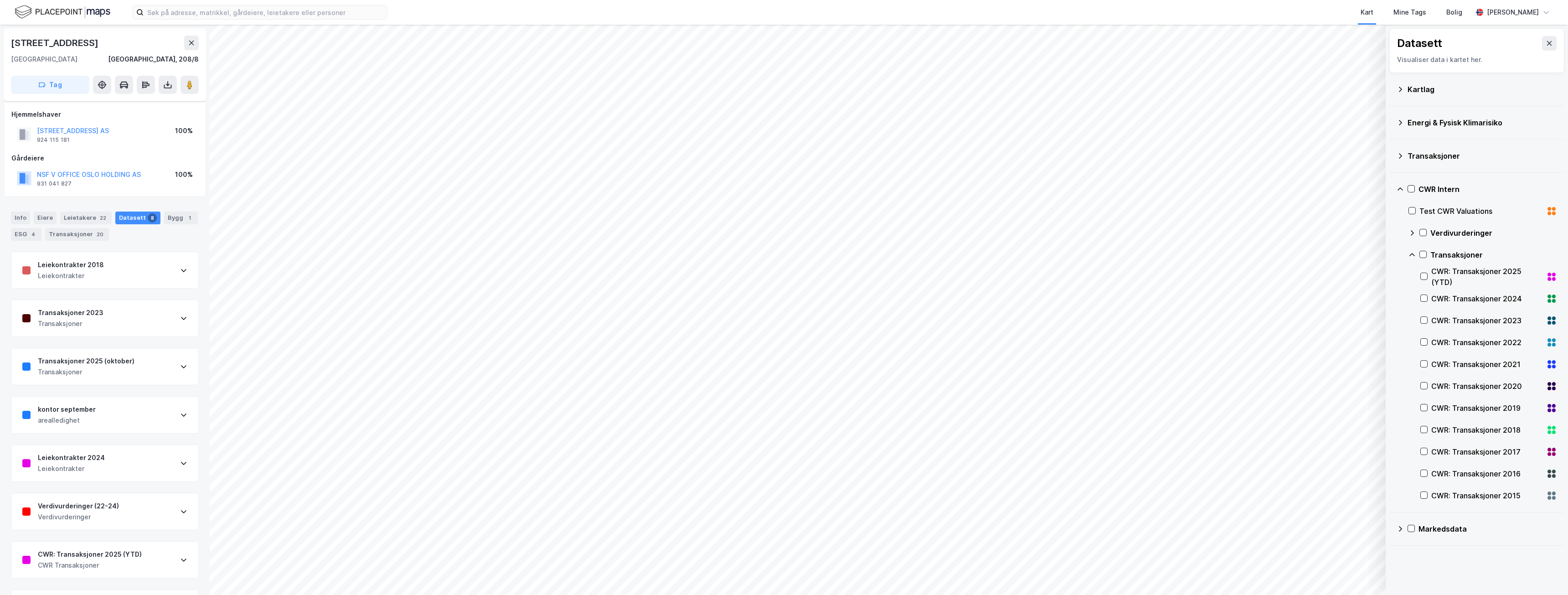
click at [1547, 275] on icon at bounding box center [1549, 275] width 4 height 4
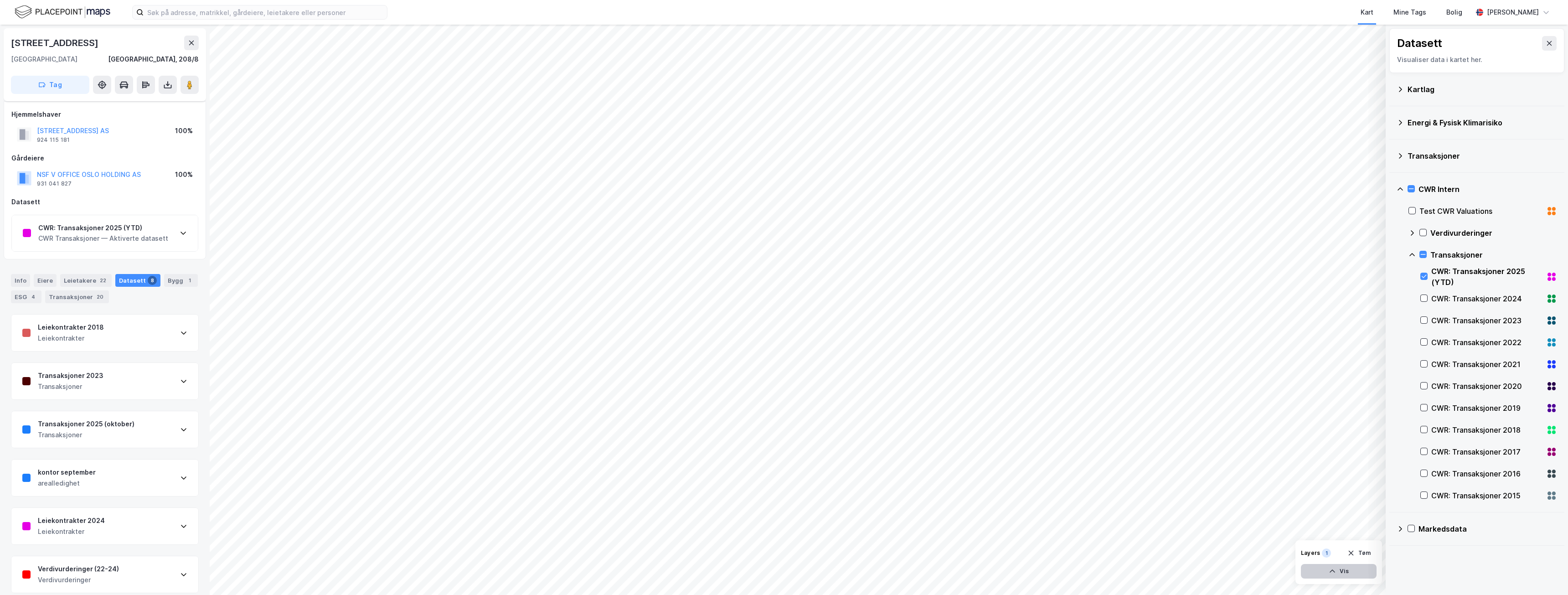
click at [1346, 569] on button "Vis" at bounding box center [1339, 571] width 75 height 15
click at [1284, 552] on div "CWR: Transaksjoner 2025 (YTD)" at bounding box center [1299, 555] width 57 height 7
click at [1257, 551] on icon at bounding box center [1260, 551] width 7 height 7
click at [1289, 551] on div "CWR: Transaksjoner 2025 (YTD)" at bounding box center [1299, 555] width 57 height 7
click at [1315, 551] on div "CWR: Transaksjoner 2025 (YTD)" at bounding box center [1299, 555] width 57 height 7
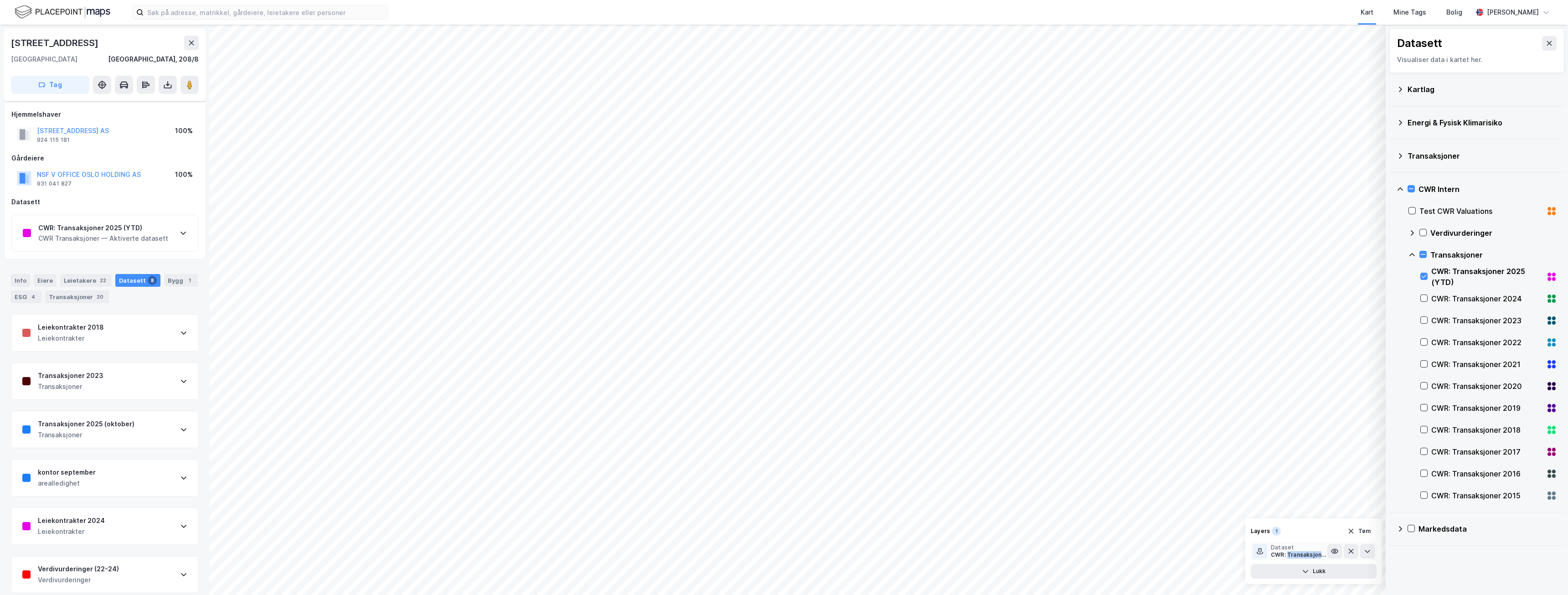
drag, startPoint x: 1315, startPoint y: 551, endPoint x: 1309, endPoint y: 551, distance: 6.0
click at [1314, 551] on div "CWR: Transaksjoner 2025 (YTD)" at bounding box center [1299, 555] width 57 height 7
click at [1309, 551] on div "Dataset" at bounding box center [1299, 547] width 57 height 7
click at [1307, 551] on div "Dataset CWR: Transaksjoner 2025 (YTD)" at bounding box center [1299, 551] width 57 height 15
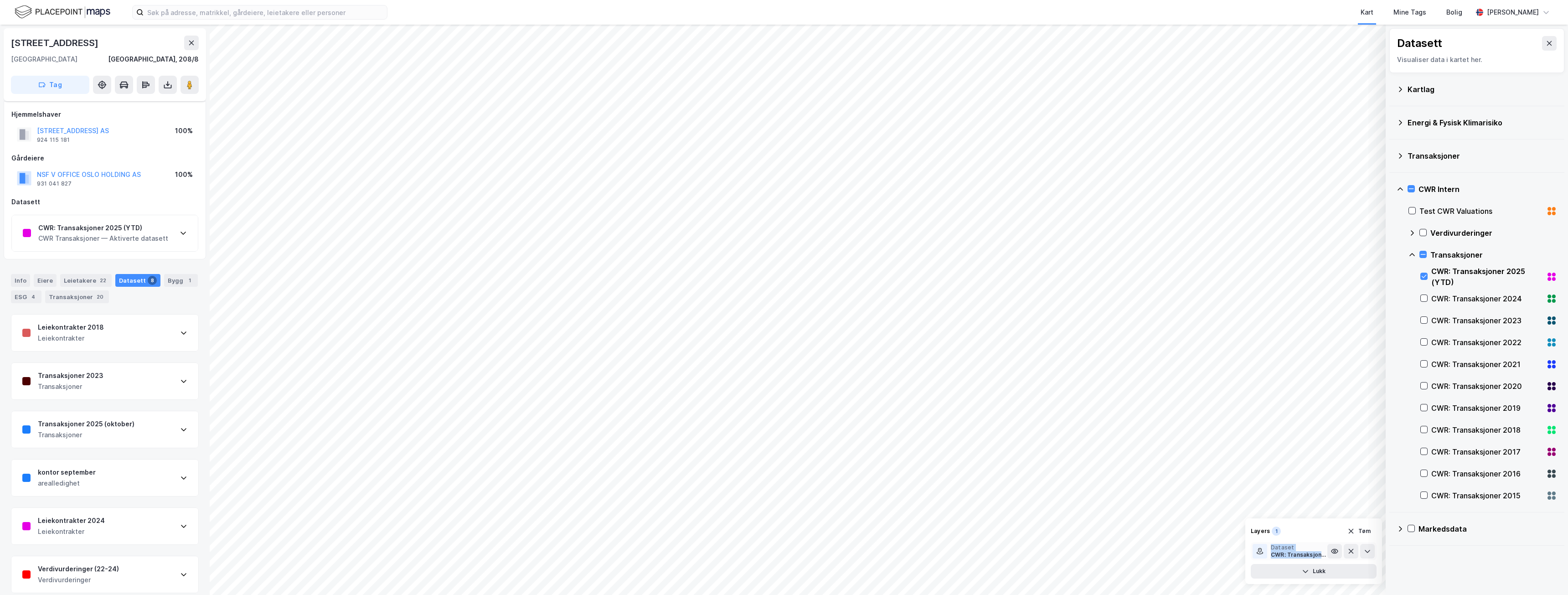
click at [1307, 551] on div "CWR: Transaksjoner 2025 (YTD)" at bounding box center [1299, 555] width 57 height 7
click at [1307, 553] on div "CWR: Transaksjoner 2025 (YTD)" at bounding box center [1299, 555] width 57 height 7
click at [1306, 552] on div "CWR: Transaksjoner 2025 (YTD)" at bounding box center [1299, 555] width 57 height 7
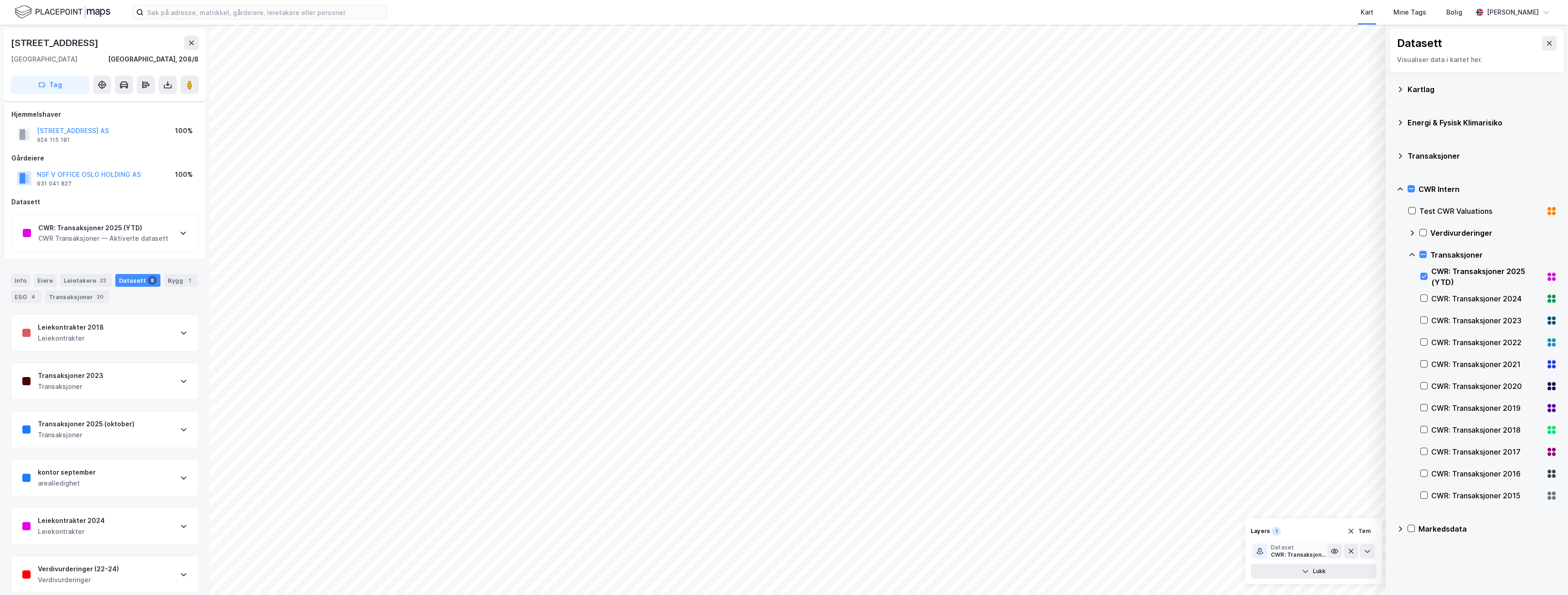
click at [1306, 551] on div "CWR: Transaksjoner 2025 (YTD)" at bounding box center [1299, 555] width 57 height 7
click at [1331, 551] on icon at bounding box center [1334, 551] width 6 height 4
click at [1331, 551] on icon at bounding box center [1335, 551] width 7 height 7
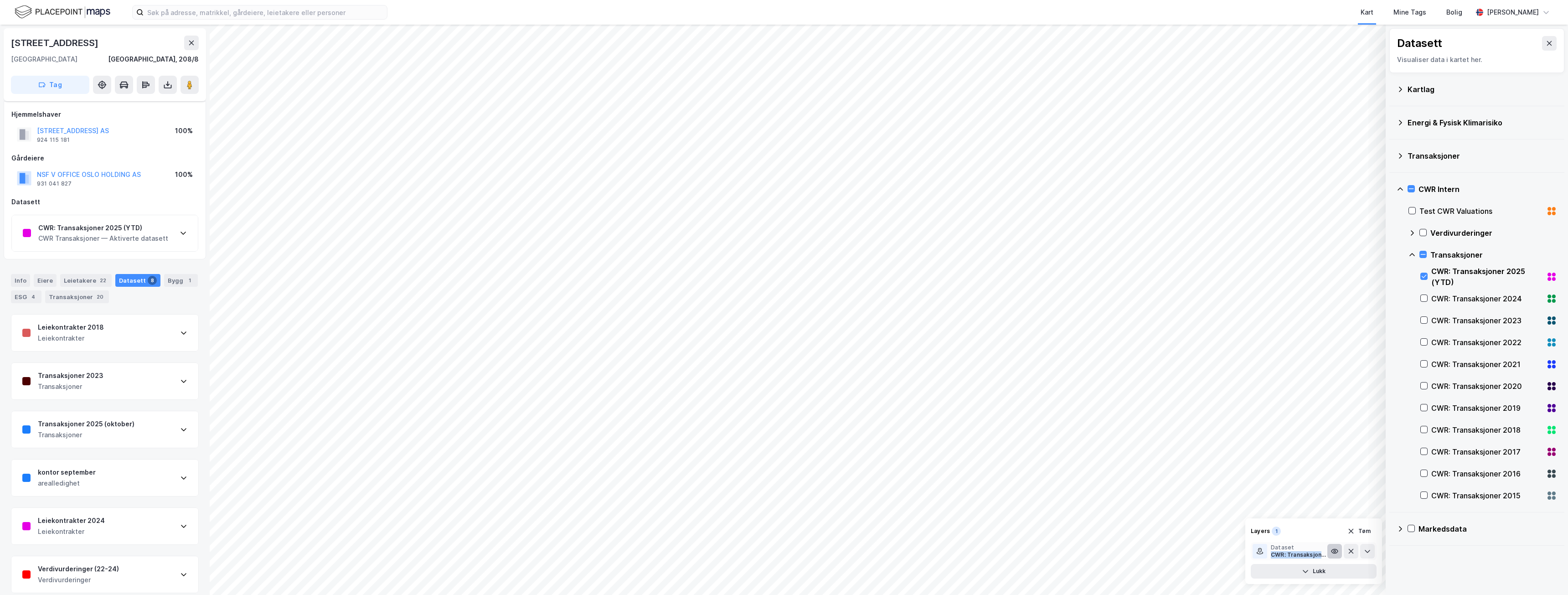
click at [1331, 551] on icon at bounding box center [1334, 551] width 6 height 4
click at [1331, 551] on icon at bounding box center [1335, 551] width 7 height 7
click at [1366, 549] on icon at bounding box center [1368, 551] width 7 height 7
drag, startPoint x: 1365, startPoint y: 541, endPoint x: 1313, endPoint y: 544, distance: 52.1
click at [1313, 544] on span at bounding box center [1315, 544] width 7 height 7
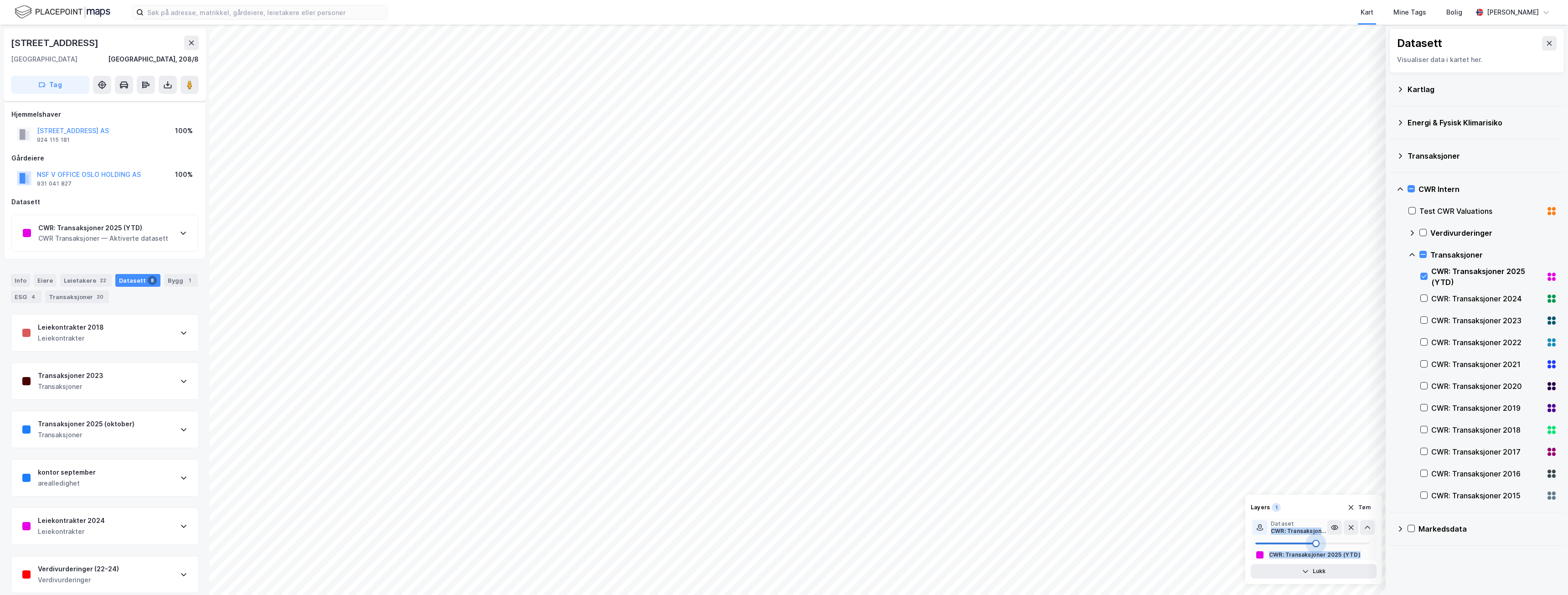
drag, startPoint x: 1317, startPoint y: 543, endPoint x: 1283, endPoint y: 543, distance: 34.0
click at [1312, 543] on span at bounding box center [1316, 544] width 7 height 7
drag, startPoint x: 1283, startPoint y: 544, endPoint x: 1314, endPoint y: 544, distance: 31.0
click at [1286, 544] on span at bounding box center [1283, 544] width 7 height 7
type input "100"
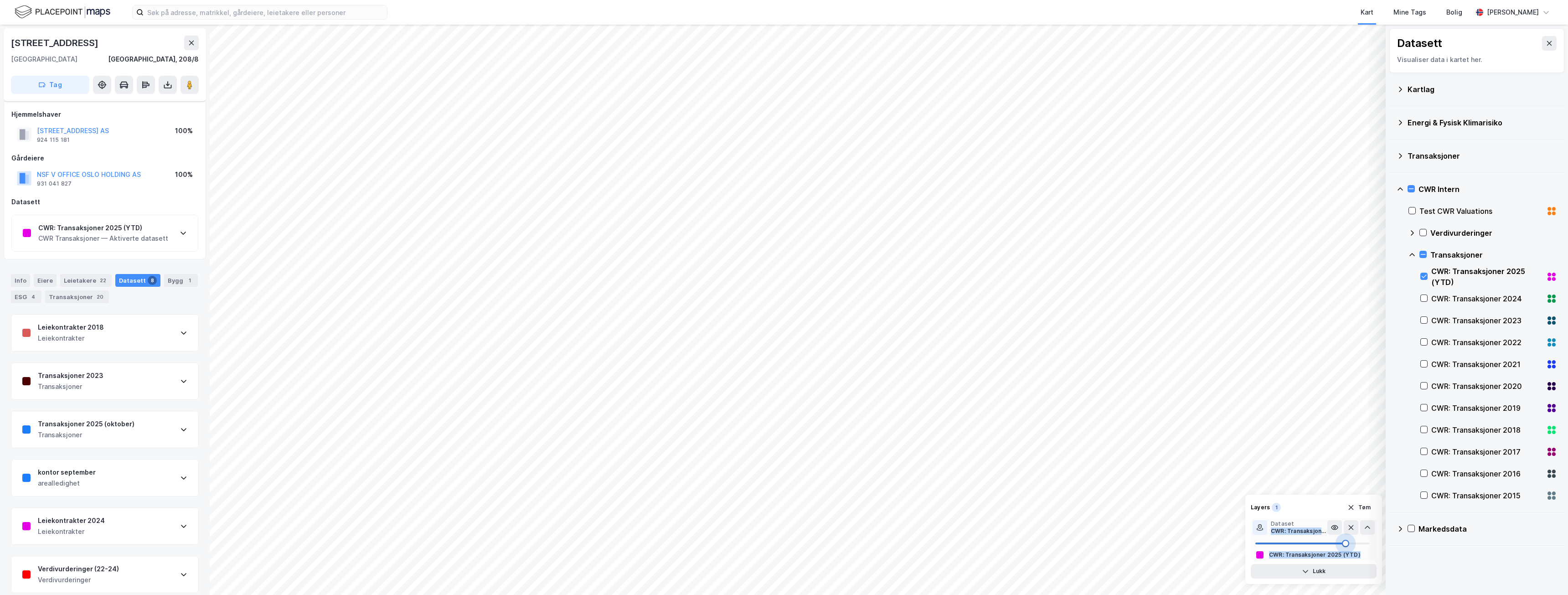
click at [1384, 542] on div "© Mapbox © OpenStreetMap Improve this map © Maxar Datasett Visualiser data i ka…" at bounding box center [784, 309] width 1568 height 571
click at [1366, 509] on button "Tøm" at bounding box center [1359, 507] width 35 height 15
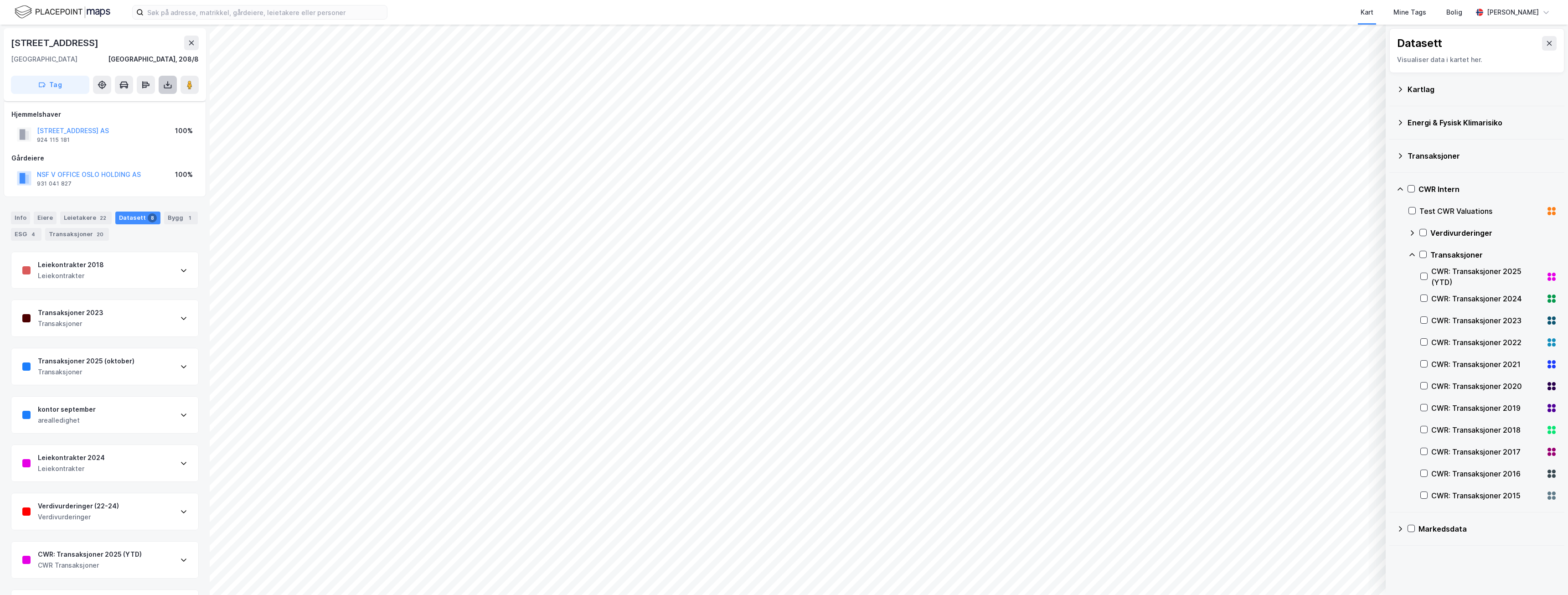
click at [168, 85] on icon at bounding box center [167, 85] width 9 height 9
click at [148, 59] on div "[GEOGRAPHIC_DATA], 208/8" at bounding box center [105, 59] width 188 height 11
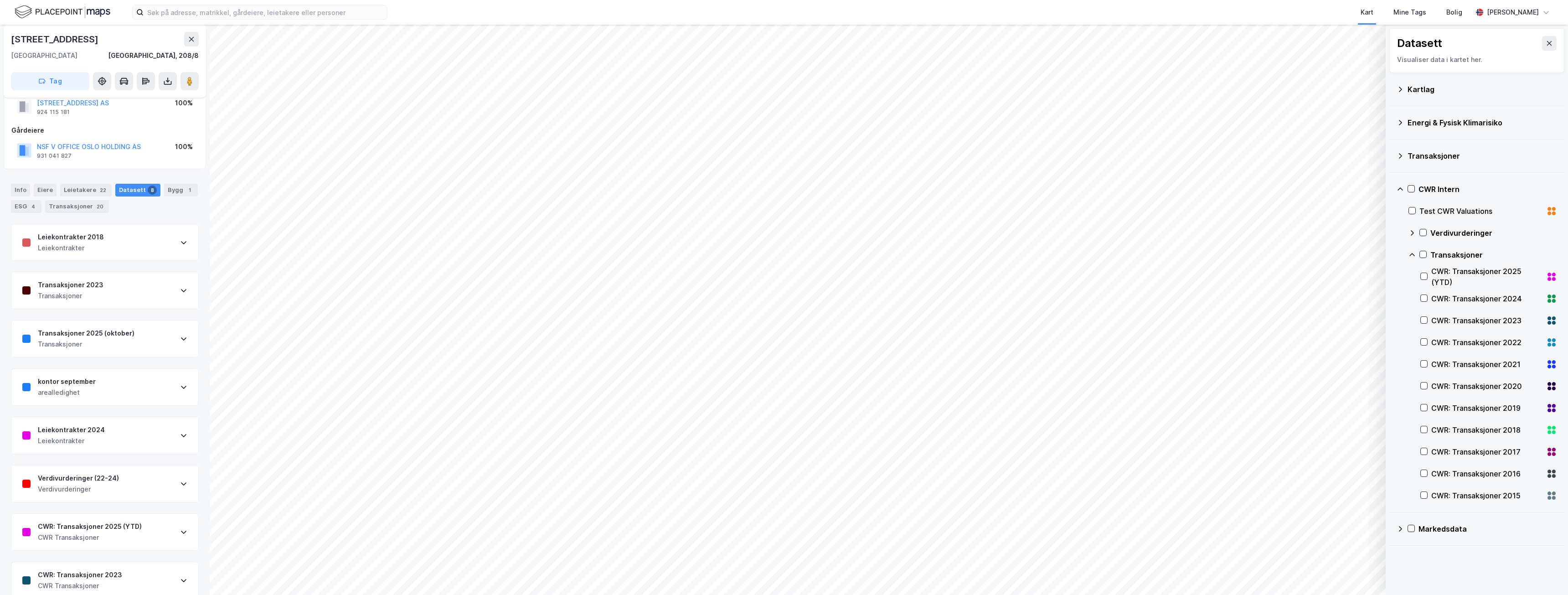
scroll to position [43, 0]
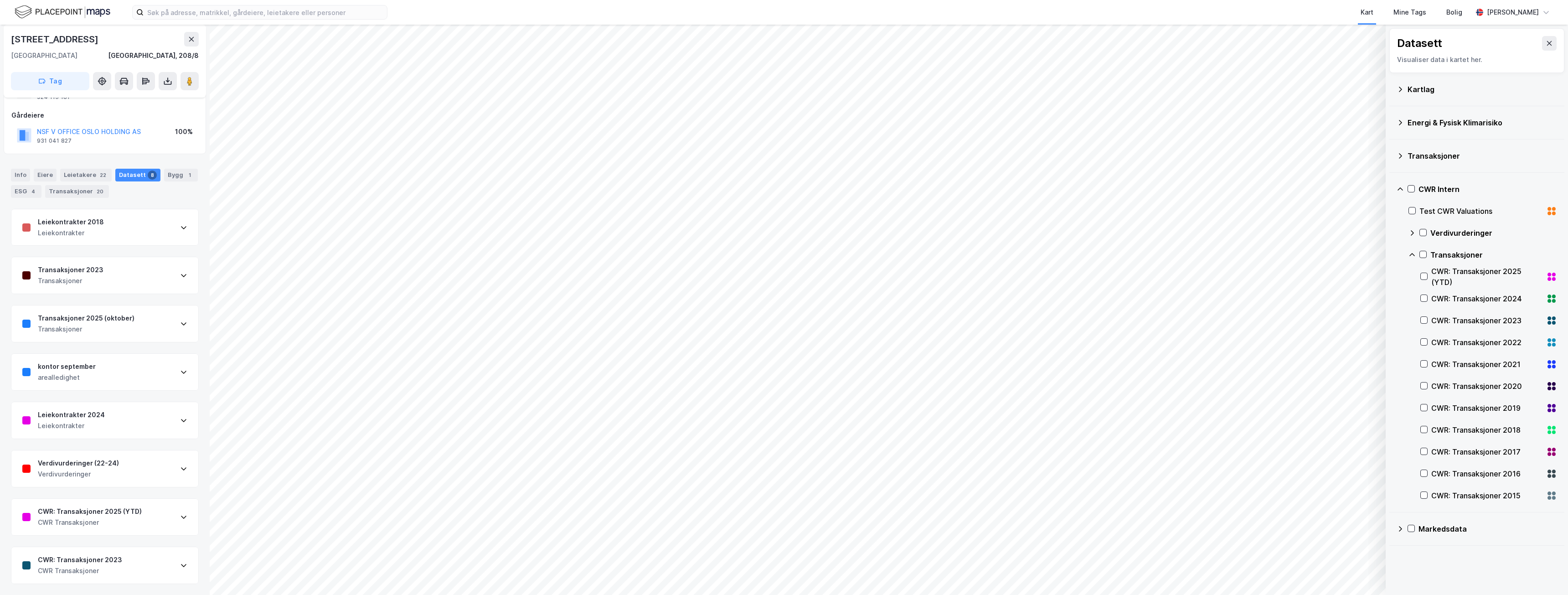
click at [158, 517] on div "CWR: Transaksjoner 2025 (YTD) CWR Transaksjoner" at bounding box center [105, 517] width 187 height 37
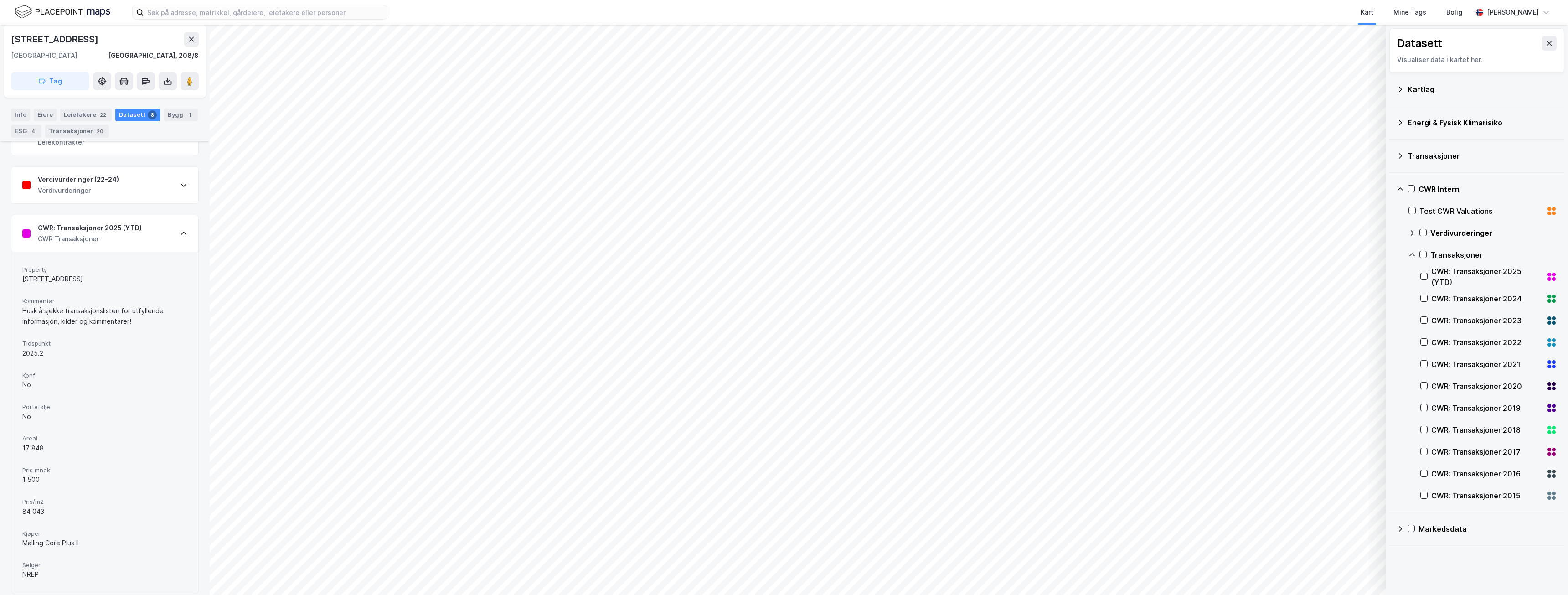
scroll to position [385, 0]
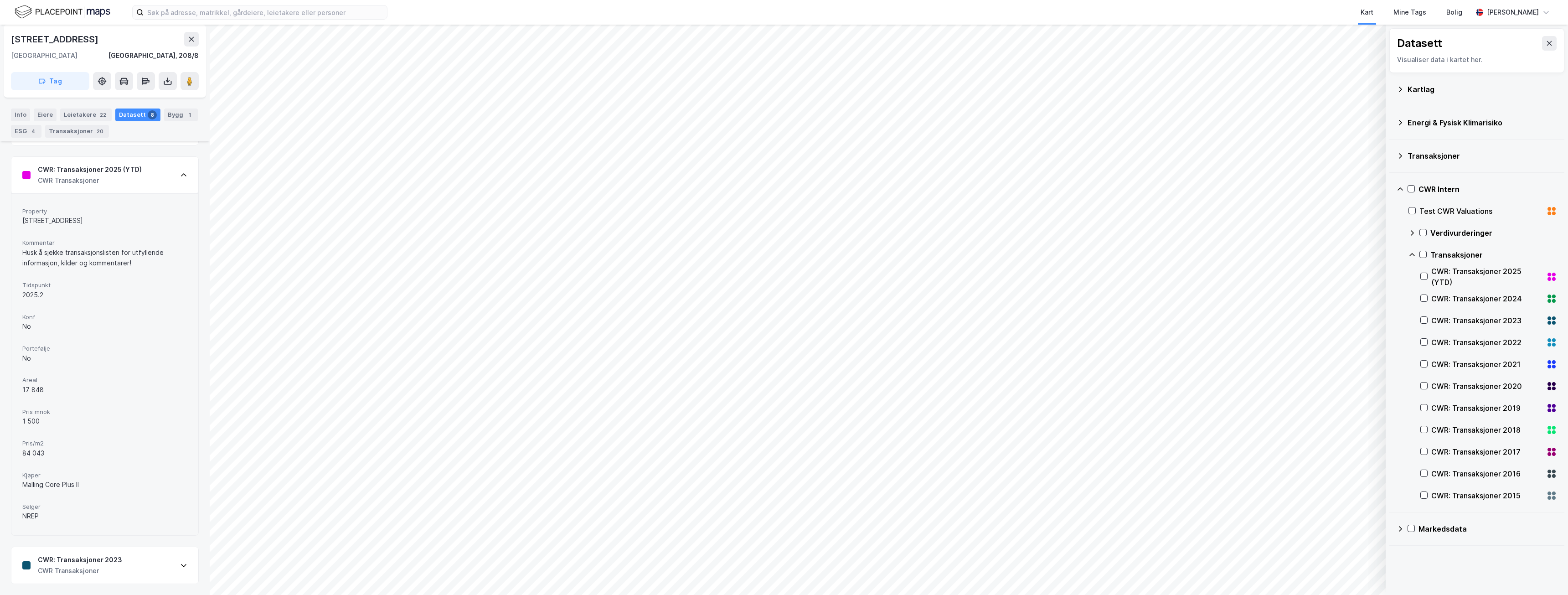
drag, startPoint x: 172, startPoint y: 174, endPoint x: 153, endPoint y: 177, distance: 19.2
click at [154, 175] on div "CWR: Transaksjoner 2025 (YTD) CWR Transaksjoner" at bounding box center [105, 175] width 187 height 37
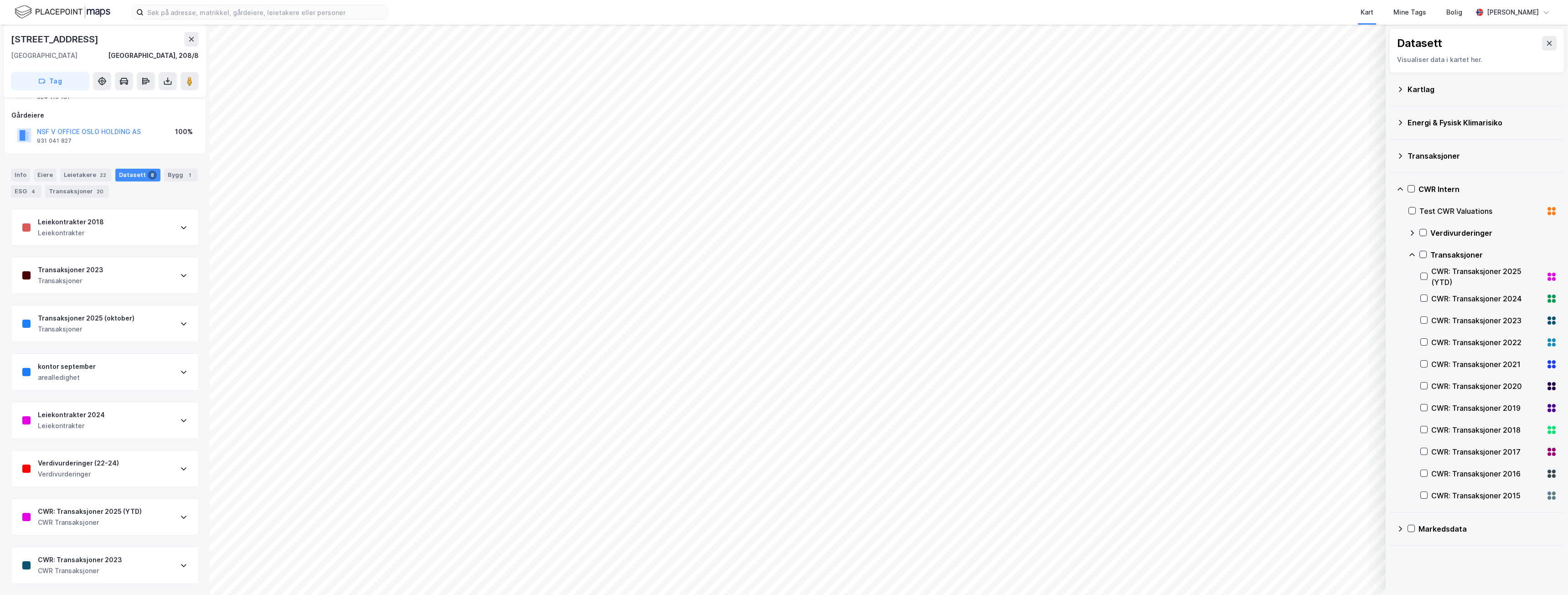
click at [144, 514] on div "CWR: Transaksjoner 2025 (YTD) CWR Transaksjoner" at bounding box center [105, 517] width 187 height 37
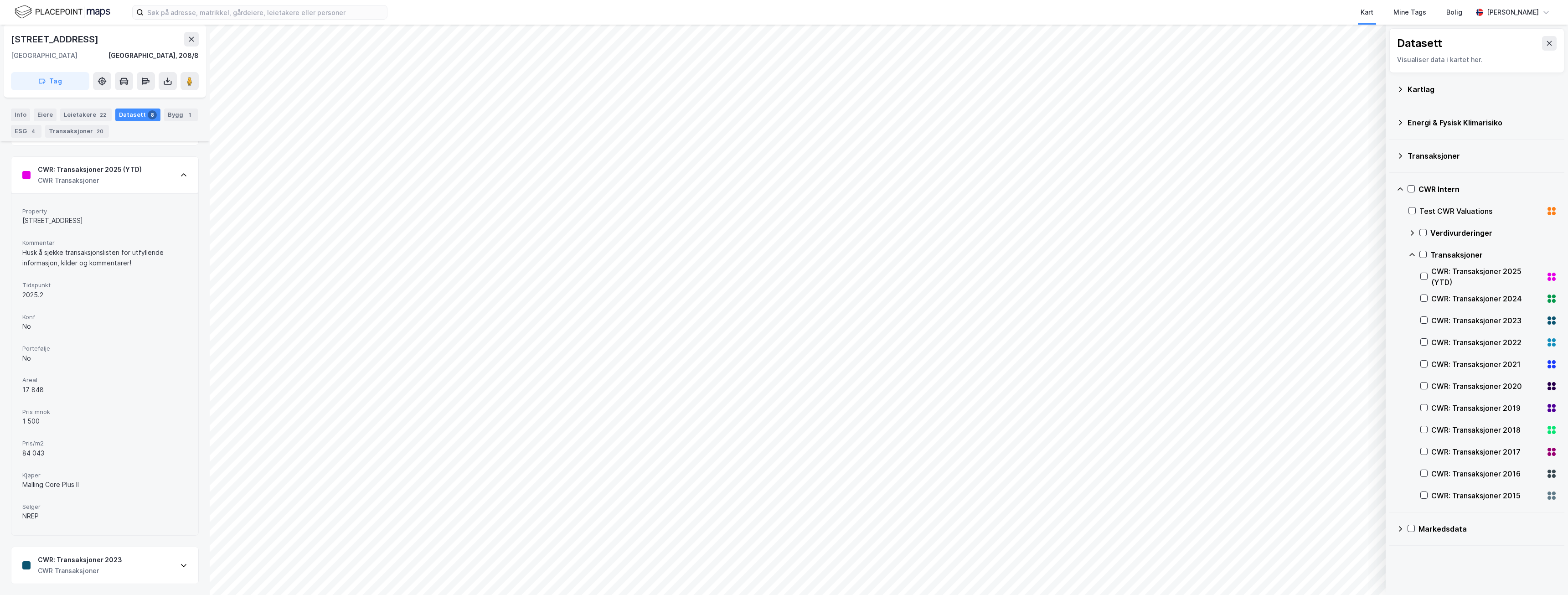
click at [26, 507] on span "Selger" at bounding box center [105, 507] width 165 height 8
click at [56, 497] on div "Property [STREET_ADDRESS] Kommentar Husk å sjekke transaksjonslisten for utfyll…" at bounding box center [105, 365] width 165 height 320
click at [60, 495] on div "Property [STREET_ADDRESS] Kommentar Husk å sjekke transaksjonslisten for utfyll…" at bounding box center [105, 365] width 165 height 320
click at [70, 256] on div "Husk å sjekke transaksjonslisten for utfyllende informasjon, kilder og kommenta…" at bounding box center [105, 258] width 165 height 22
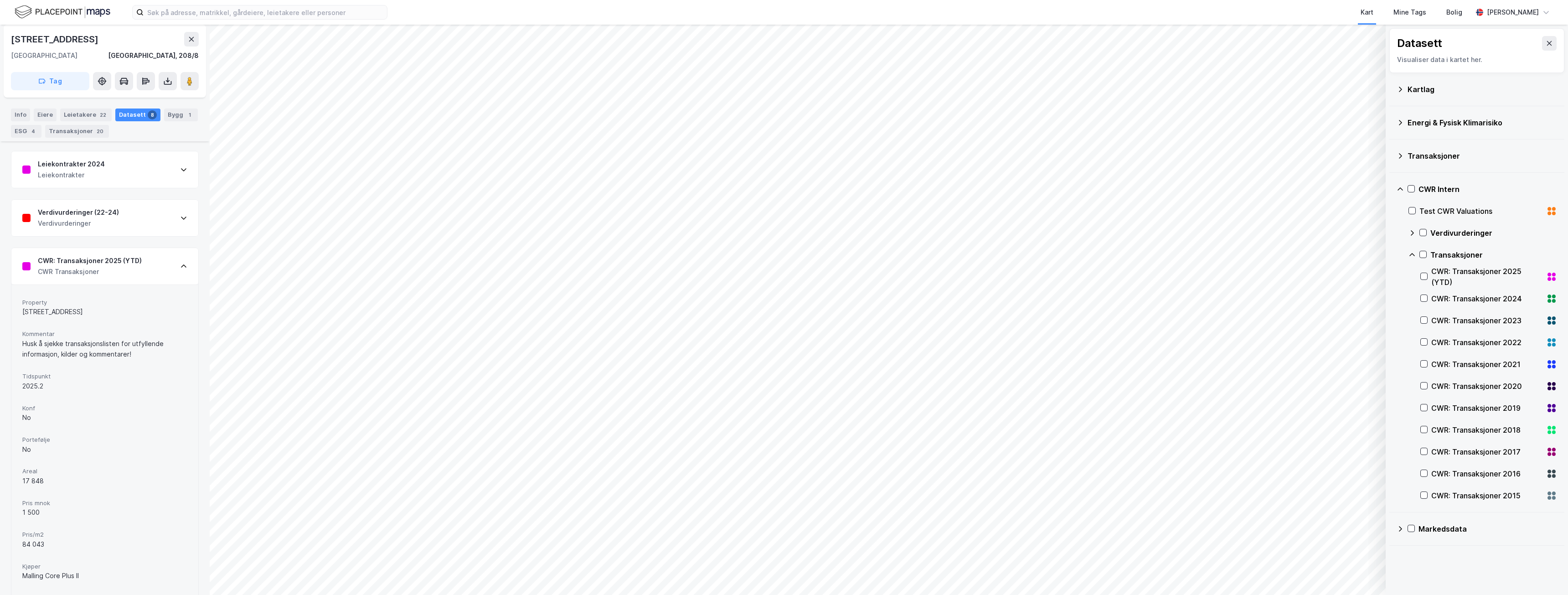
click at [180, 264] on icon at bounding box center [184, 266] width 7 height 7
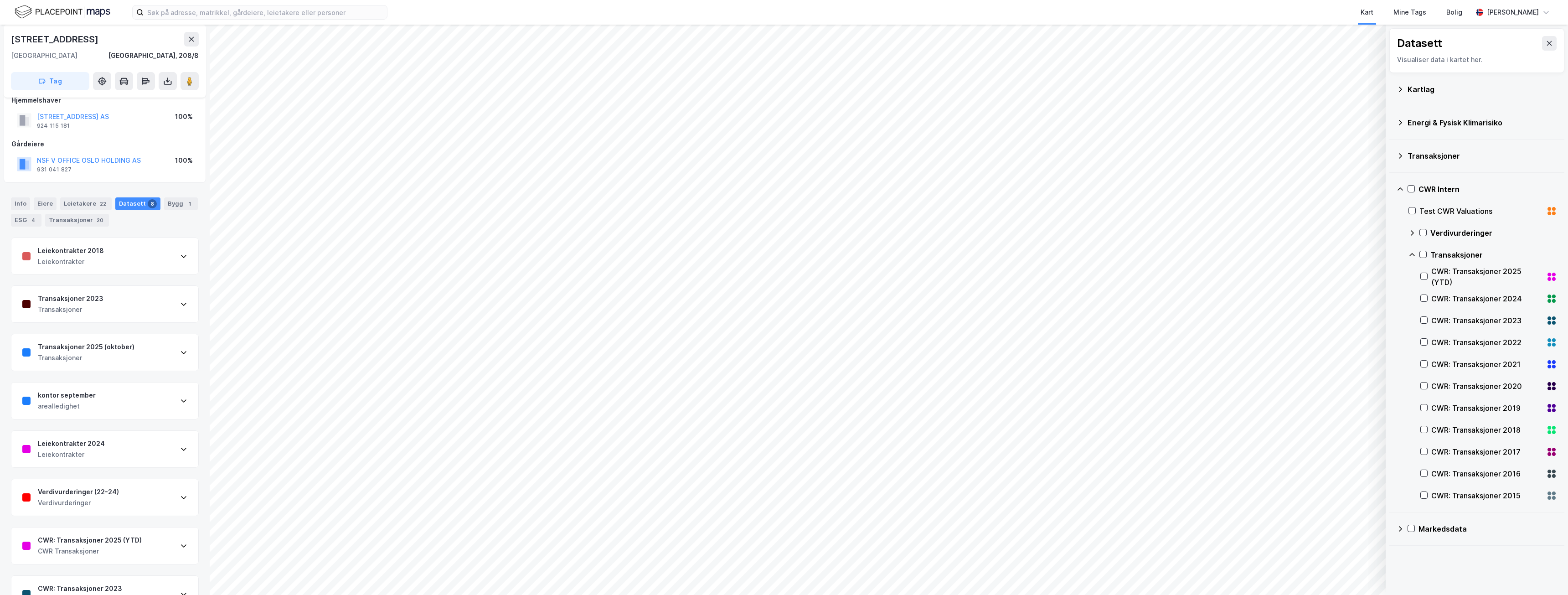
scroll to position [0, 0]
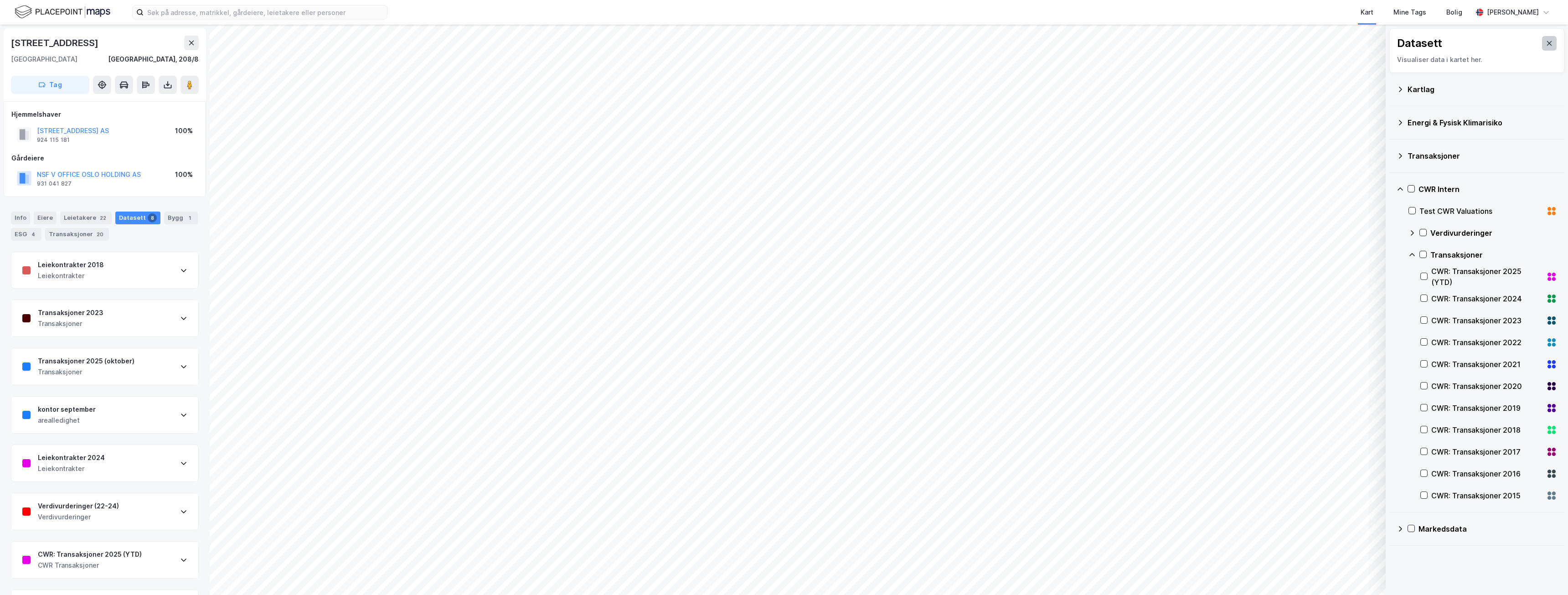
click at [1545, 39] on button at bounding box center [1549, 43] width 15 height 15
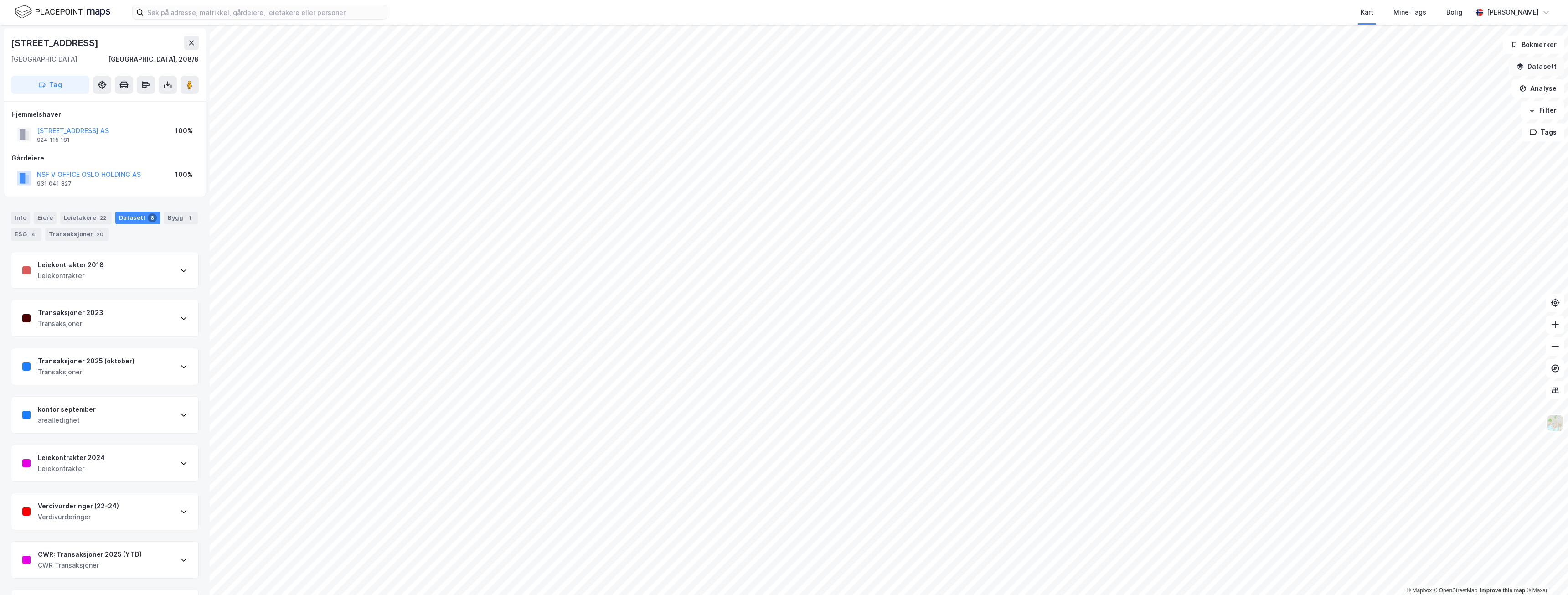
click at [1552, 66] on button "Datasett" at bounding box center [1536, 66] width 55 height 18
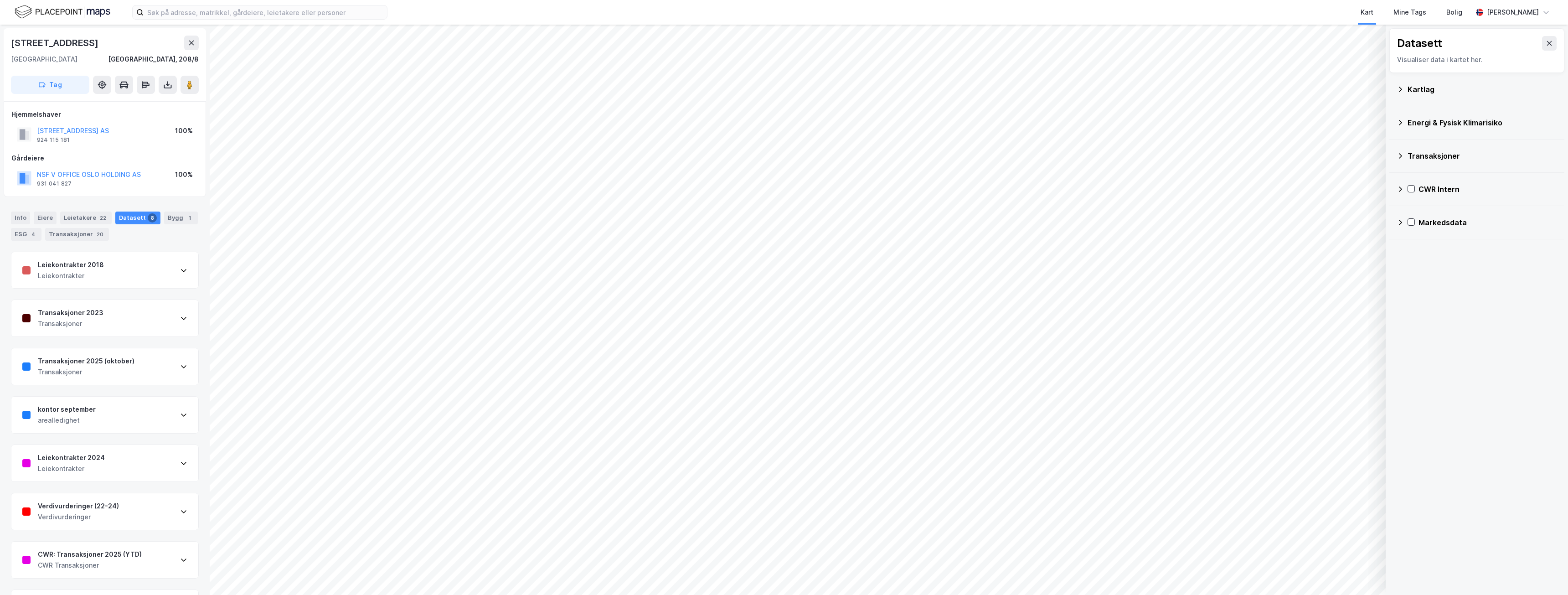
click at [1402, 189] on icon at bounding box center [1400, 189] width 7 height 7
click at [1415, 232] on icon at bounding box center [1412, 233] width 7 height 7
